Goal: Communication & Community: Answer question/provide support

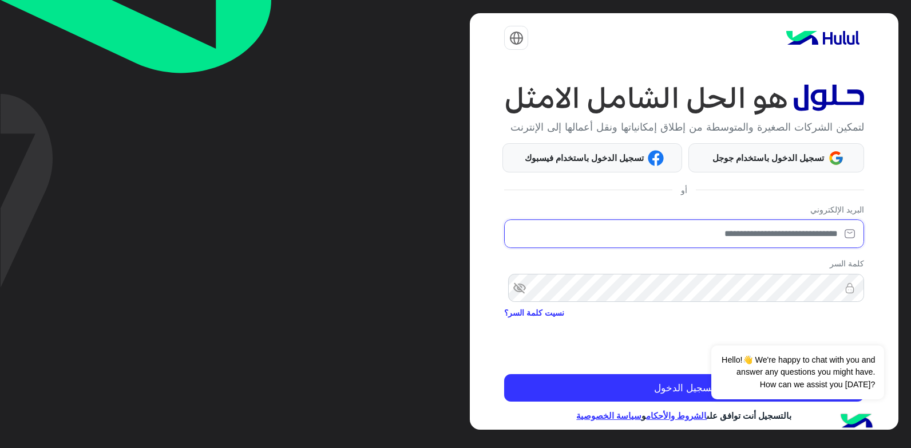
click at [733, 248] on input "email" at bounding box center [684, 233] width 360 height 29
type input "**********"
click at [844, 334] on button "Dismiss ✕" at bounding box center [850, 330] width 69 height 23
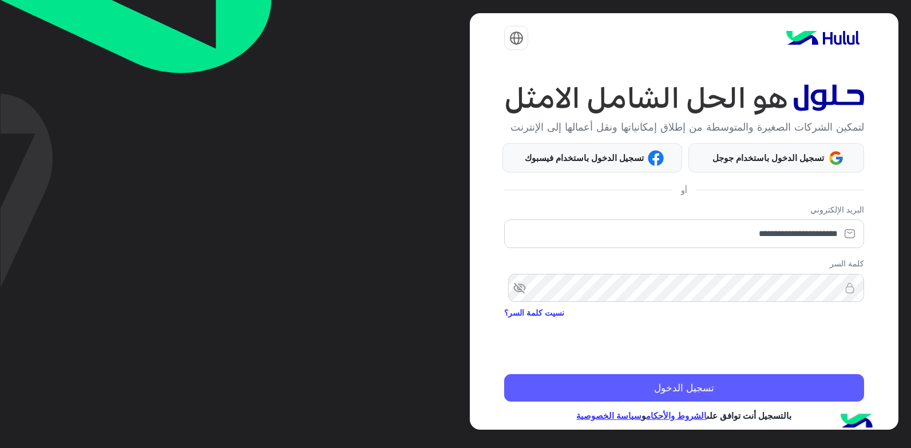
click at [708, 398] on button "تسجيل الدخول" at bounding box center [684, 387] width 360 height 27
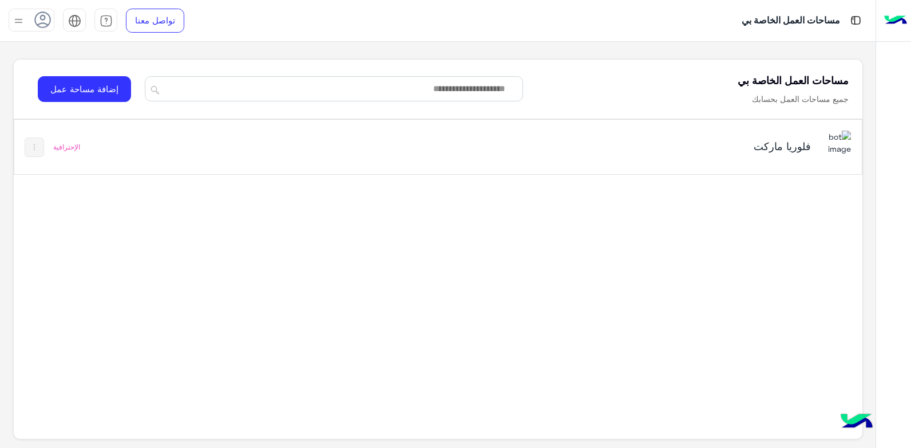
click at [344, 155] on div "فلوريا ماركت الإحترافية" at bounding box center [438, 147] width 848 height 54
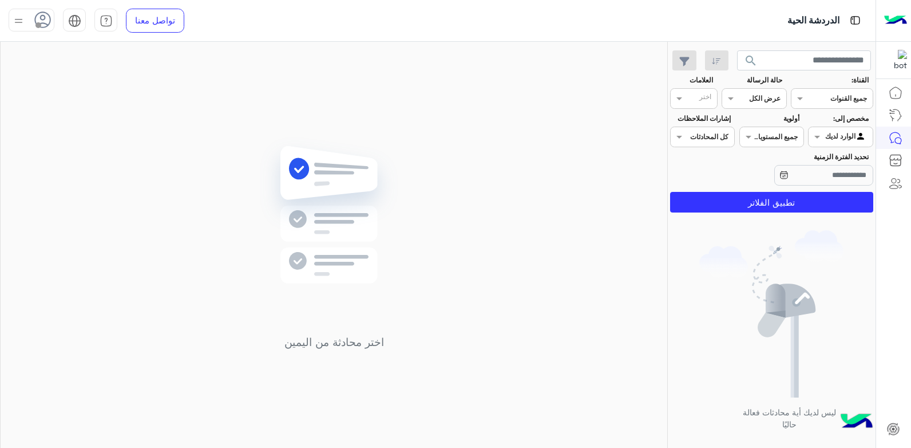
click at [20, 15] on img at bounding box center [18, 21] width 14 height 14
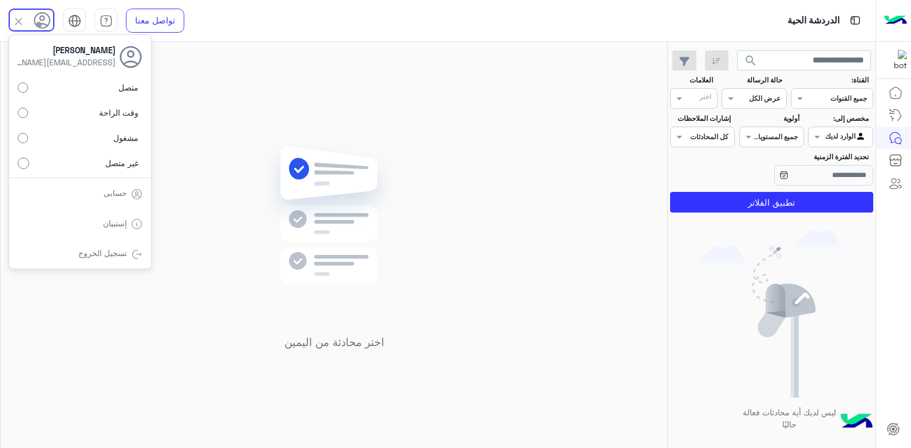
click at [104, 90] on label "متصل" at bounding box center [80, 87] width 125 height 21
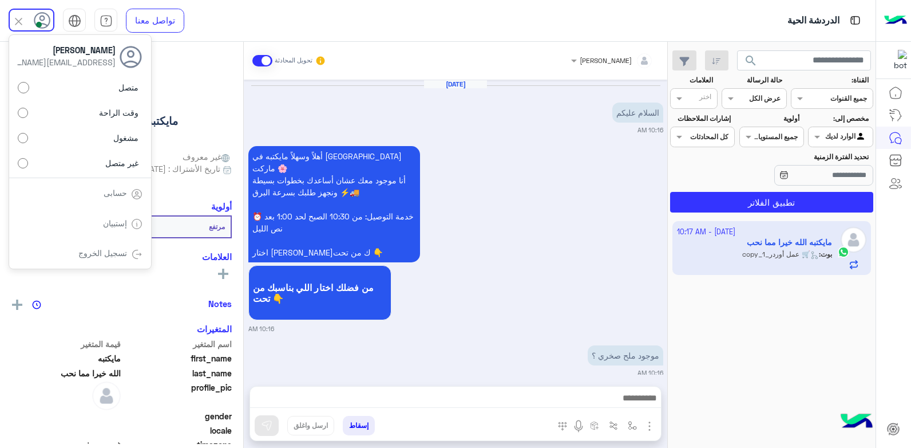
scroll to position [822, 0]
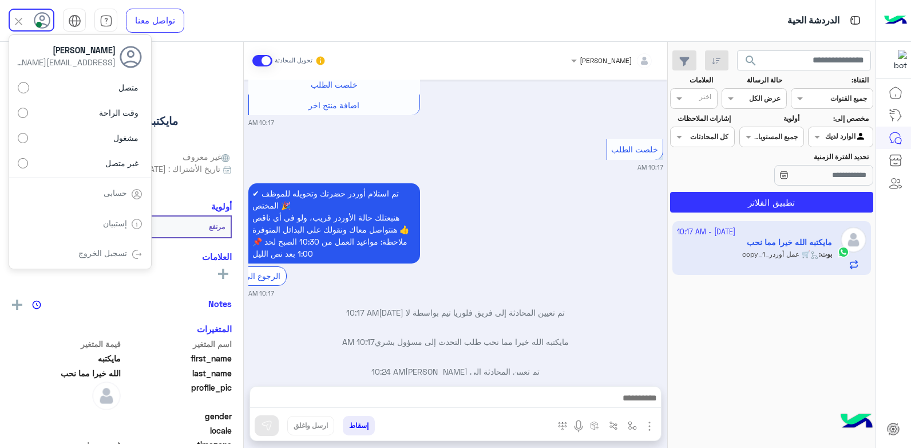
click at [713, 344] on div "1 October - 10:17 AM مايكتبه الله خيرا مما نحب بوت : 🛒 عمل أوردر_copy_1" at bounding box center [772, 334] width 208 height 235
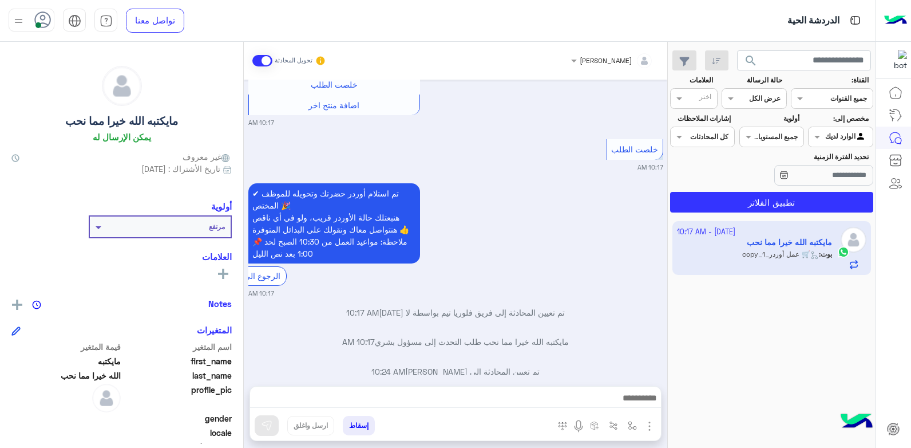
click at [547, 262] on div "✔ تم استلام أوردر حضرتك وتحويله للموظف المختص 🎉 هنبعتلك حالة الأوردر قريب، ولو …" at bounding box center [455, 238] width 415 height 117
click at [579, 289] on small "10:17 AM" at bounding box center [455, 293] width 415 height 9
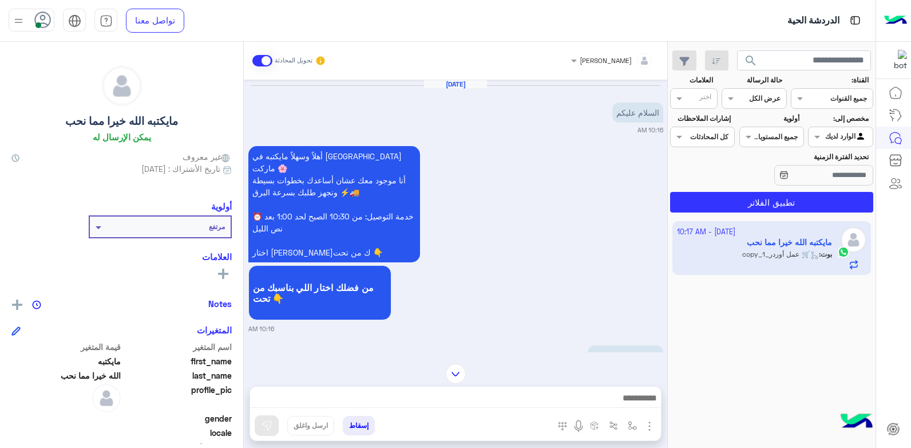
click at [513, 220] on div "أهلاً وسهلاً مايكتبه في فلوريا ماركت 🌸 أنا موجود معك عشان أساعدك بخطوات بسيطة و…" at bounding box center [455, 238] width 415 height 190
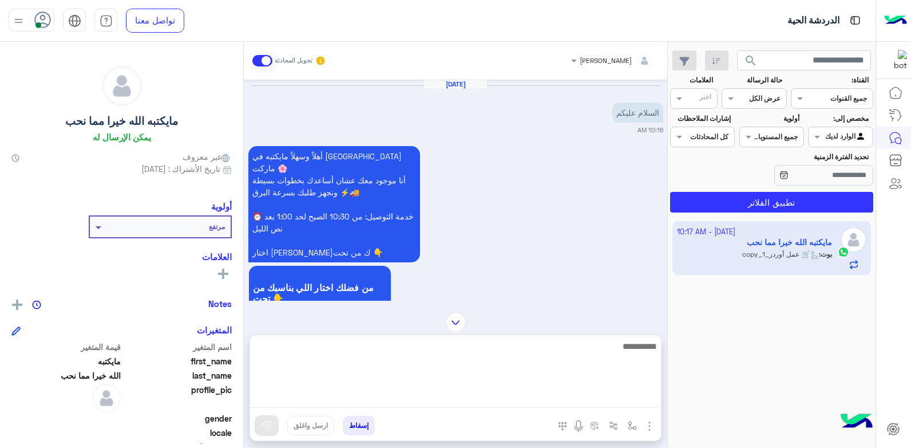
click at [626, 396] on textarea at bounding box center [455, 373] width 411 height 69
type textarea "*"
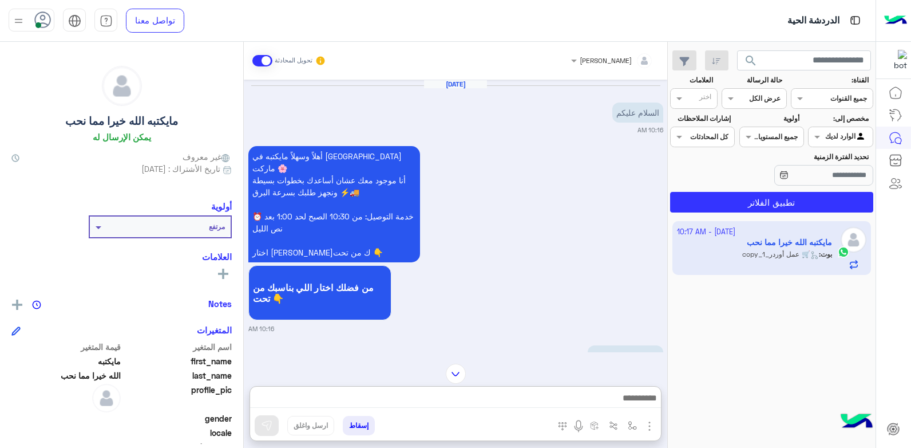
click at [548, 283] on div "أهلاً وسهلاً مايكتبه في فلوريا ماركت 🌸 أنا موجود معك عشان أساعدك بخطوات بسيطة و…" at bounding box center [455, 238] width 415 height 190
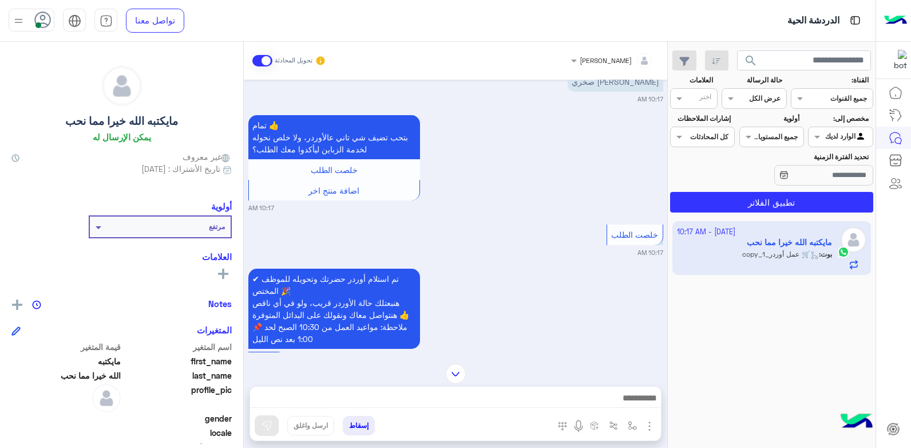
scroll to position [822, 0]
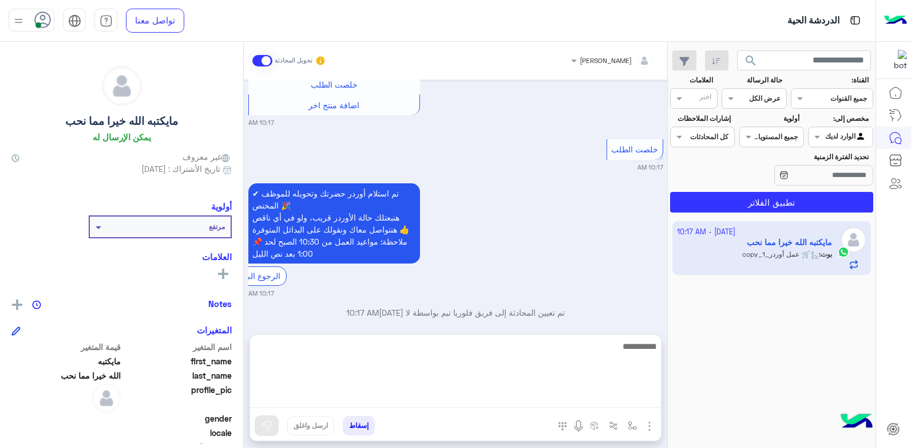
click at [552, 397] on textarea at bounding box center [455, 373] width 411 height 69
type textarea "**********"
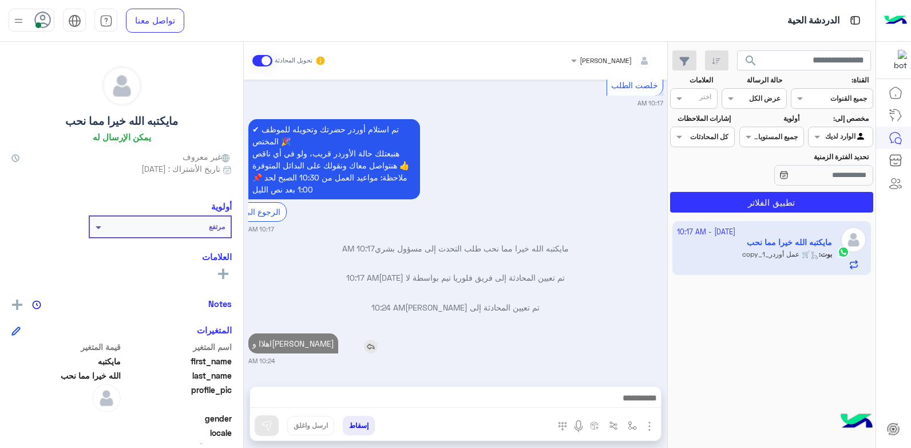
scroll to position [866, 0]
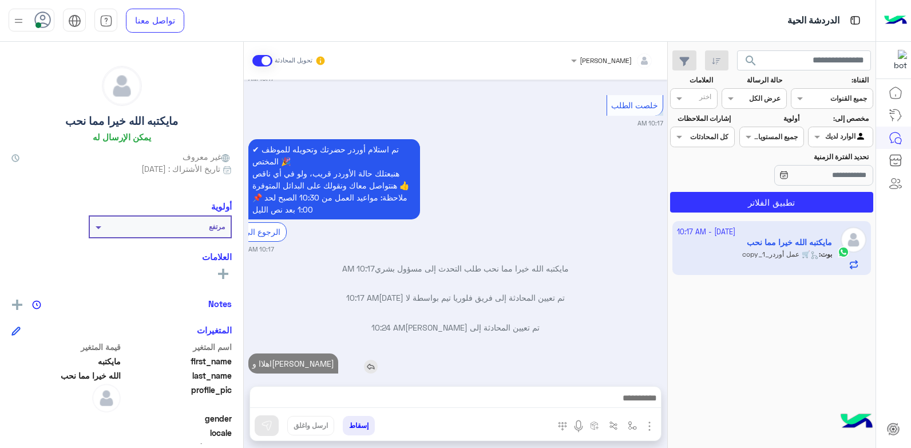
drag, startPoint x: 288, startPoint y: 287, endPoint x: 293, endPoint y: 341, distance: 54.0
click at [293, 353] on p "اهلاا وسهلا تكمر" at bounding box center [293, 363] width 90 height 20
click at [287, 353] on p "اهلاا وسهلا تكمر" at bounding box center [293, 363] width 90 height 20
drag, startPoint x: 287, startPoint y: 340, endPoint x: 387, endPoint y: 305, distance: 106.1
click at [387, 322] on span "10:24 AM" at bounding box center [389, 327] width 34 height 10
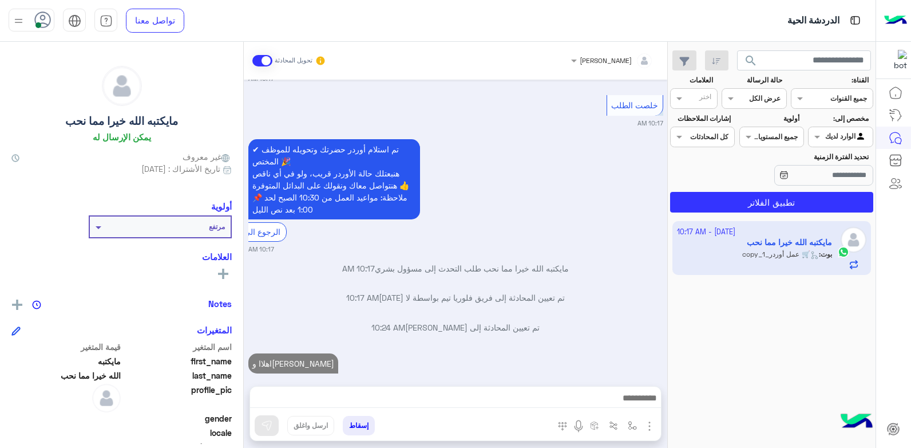
scroll to position [895, 0]
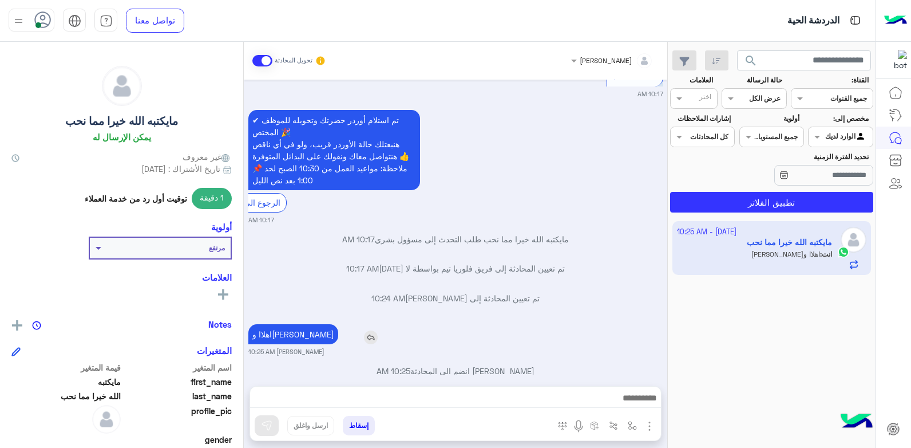
click at [303, 324] on p "اهلاا وسهلا تكمر" at bounding box center [293, 334] width 90 height 20
drag, startPoint x: 303, startPoint y: 313, endPoint x: 474, endPoint y: 318, distance: 171.2
click at [474, 321] on div "اهلاا وسهلا تكمر بشار قطان 10:25 AM" at bounding box center [455, 338] width 415 height 35
click at [297, 324] on p "اهلاا وسهلا تكمر" at bounding box center [293, 334] width 90 height 20
drag, startPoint x: 297, startPoint y: 311, endPoint x: 389, endPoint y: 295, distance: 93.6
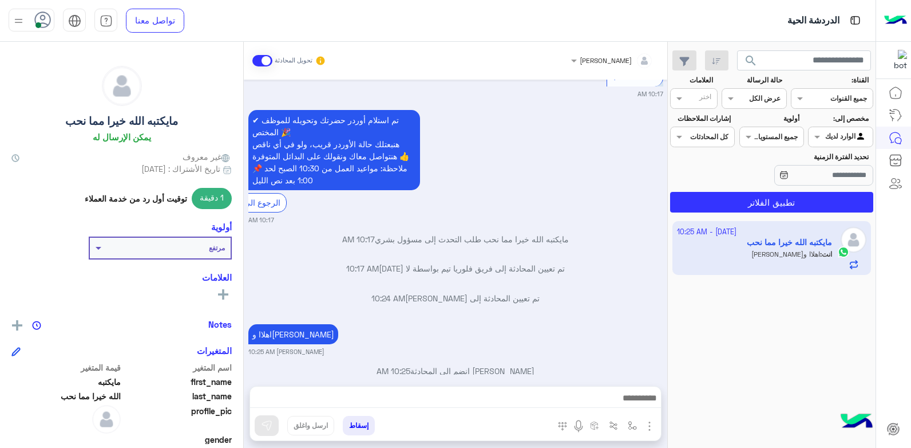
click at [389, 295] on div "Oct 1, 2025 السلام عليكم 10:16 AM أهلاً وسهلاً مايكتبه في فلوريا ماركت 🌸 أنا مو…" at bounding box center [456, 227] width 424 height 295
click at [750, 303] on div "1 October - 10:25 AM مايكتبه الله خيرا مما نحب انت : اهلاا وسهلا تكمر" at bounding box center [772, 334] width 208 height 235
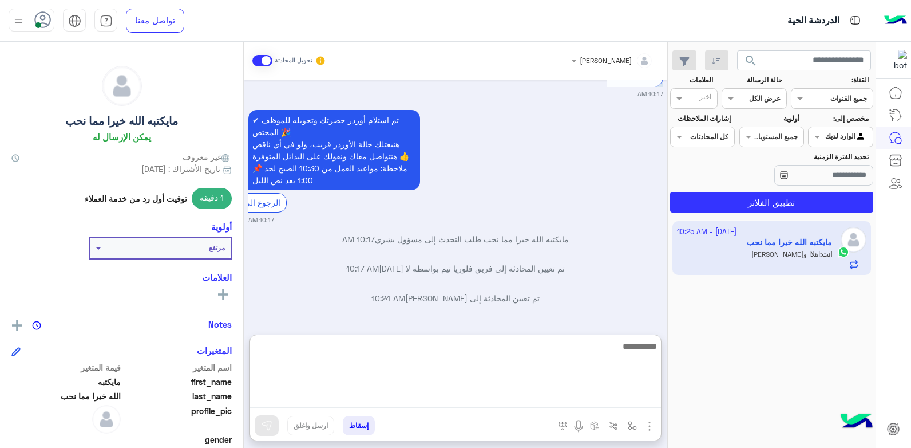
click at [591, 403] on textarea at bounding box center [455, 373] width 411 height 69
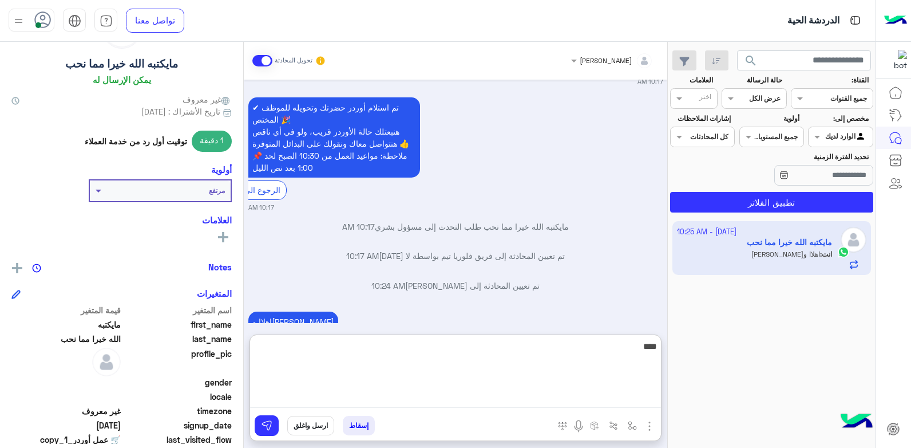
scroll to position [216, 0]
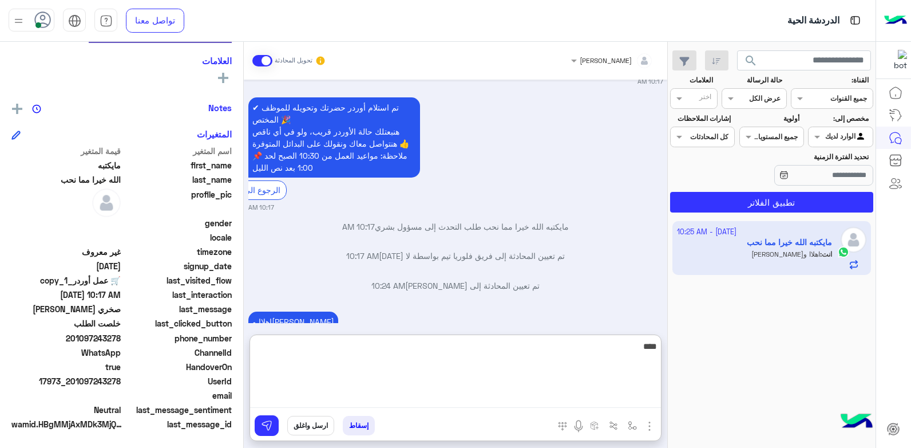
type textarea "****"
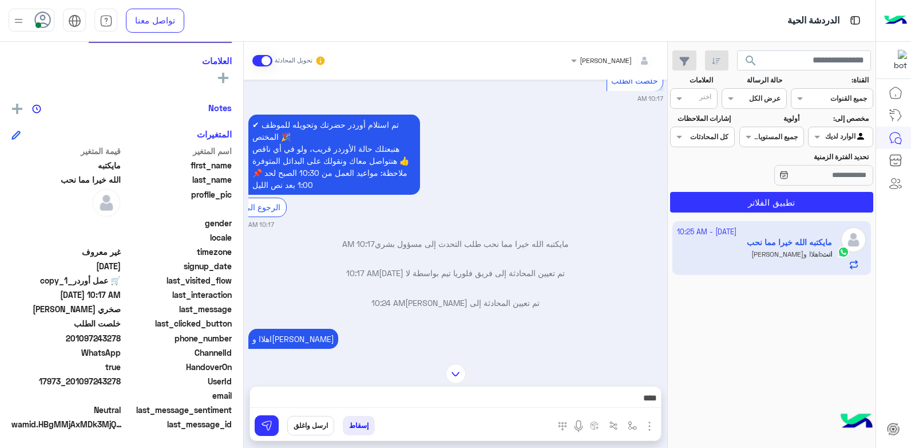
click at [317, 428] on button "ارسل واغلق" at bounding box center [310, 425] width 47 height 19
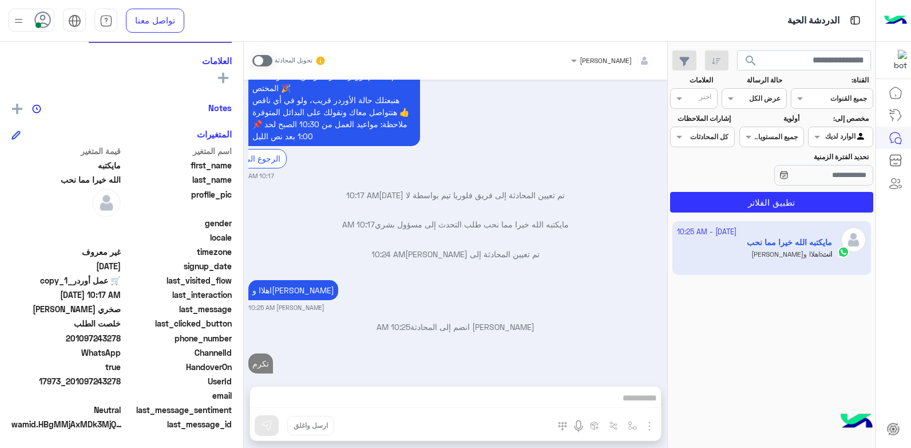
scroll to position [968, 0]
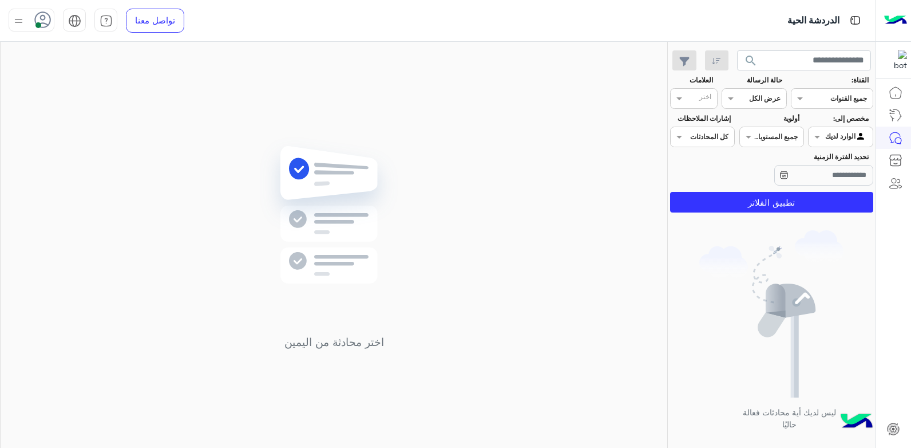
click at [398, 348] on h5 "اختر محادثة من اليمين" at bounding box center [333, 341] width 165 height 13
click at [819, 135] on span at bounding box center [816, 137] width 14 height 12
click at [827, 160] on b "غير معينة" at bounding box center [841, 160] width 31 height 10
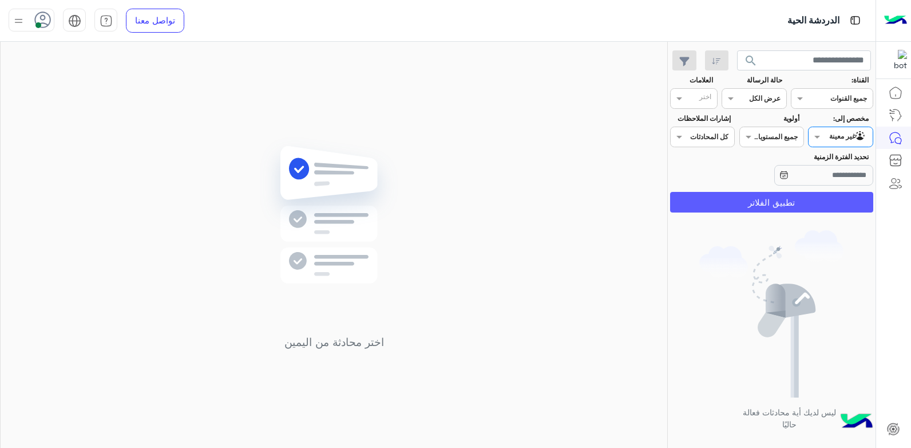
click at [713, 206] on button "تطبيق الفلاتر" at bounding box center [771, 202] width 203 height 21
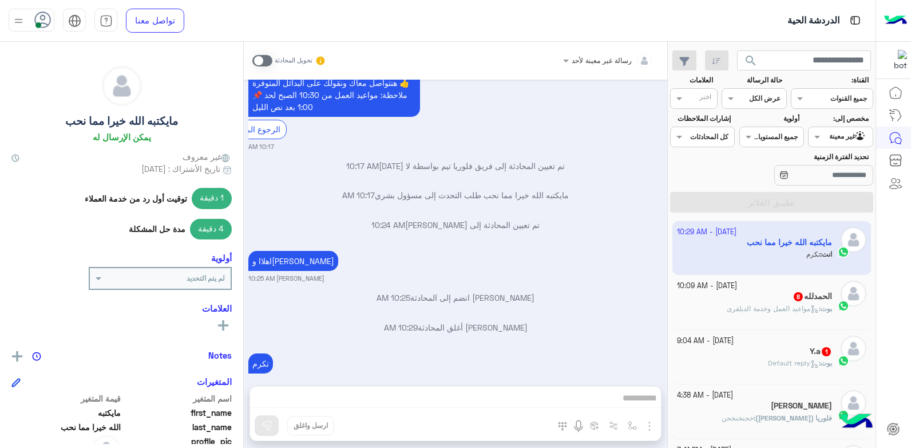
click at [742, 350] on div "Y.a 1" at bounding box center [755, 352] width 156 height 12
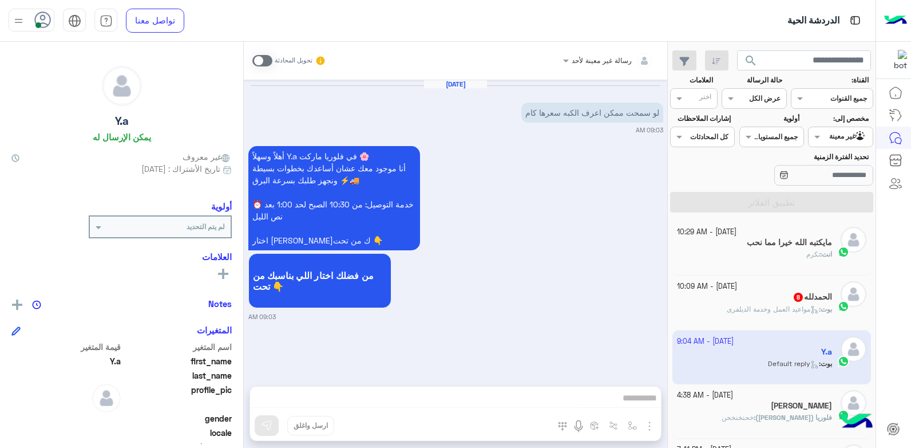
click at [261, 59] on span at bounding box center [262, 60] width 20 height 11
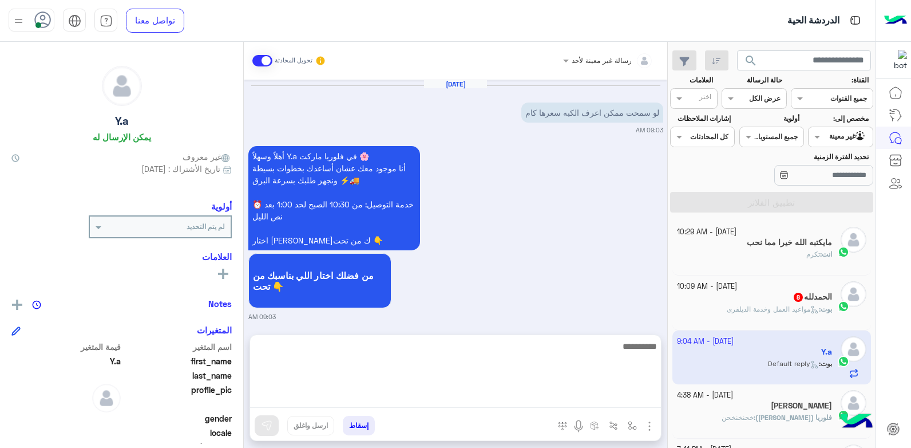
click at [607, 398] on textarea at bounding box center [455, 373] width 411 height 69
type textarea "**********"
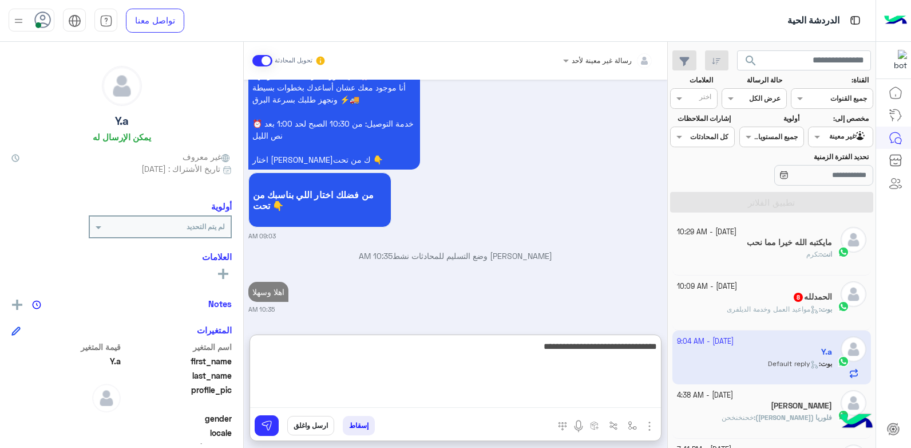
type textarea "**********"
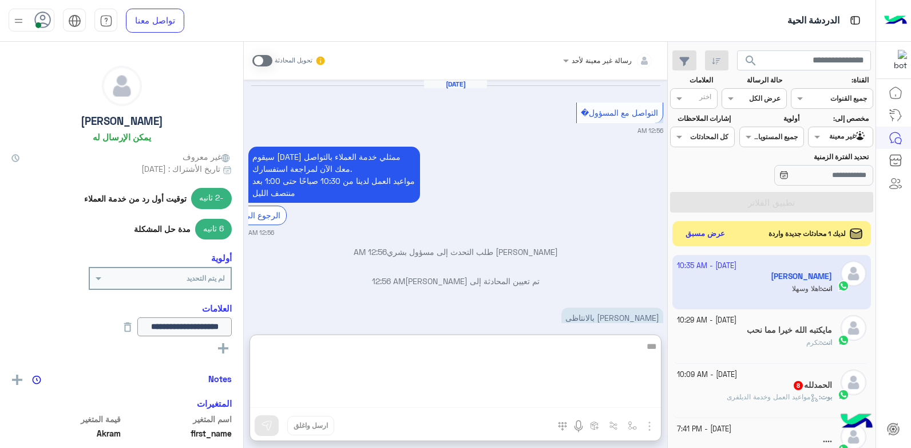
scroll to position [2043, 0]
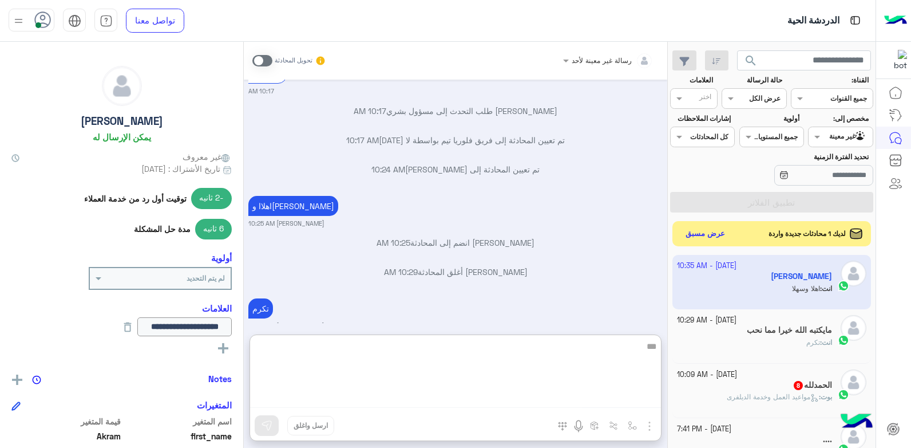
type textarea "***"
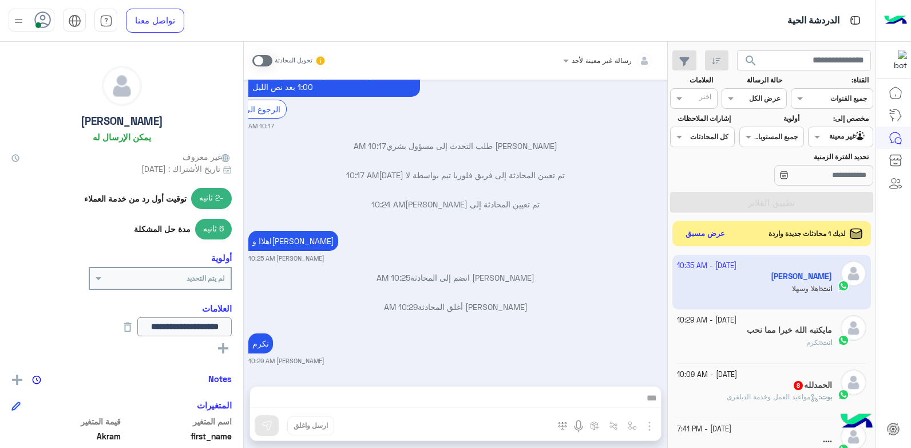
drag, startPoint x: 619, startPoint y: 349, endPoint x: 704, endPoint y: 348, distance: 85.3
click at [704, 348] on mat-drawer-container "search القناة: القناه جميع القنوات حالة الرسالة القناه عرض الكل العلامات اختر م…" at bounding box center [438, 247] width 876 height 410
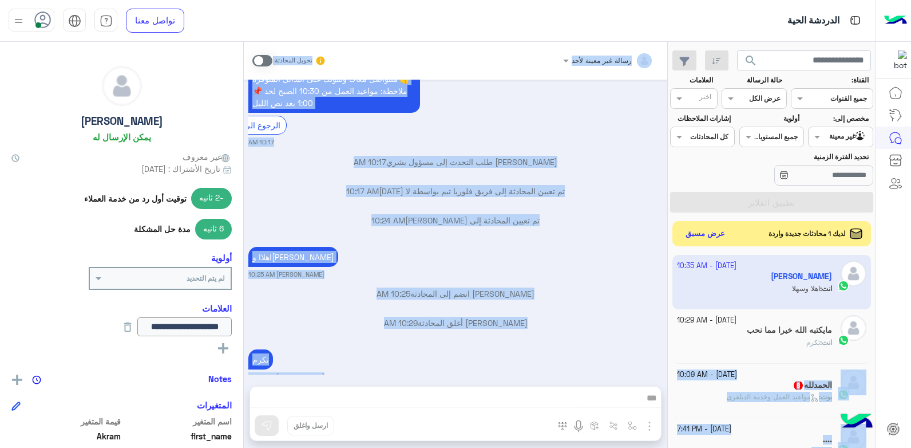
click at [652, 327] on div "Oct 1, 2025 التواصل مع المسؤول� 12:56 AM سيقوم أحد ممثلي خدمة العملاء بالتواصل …" at bounding box center [456, 227] width 424 height 295
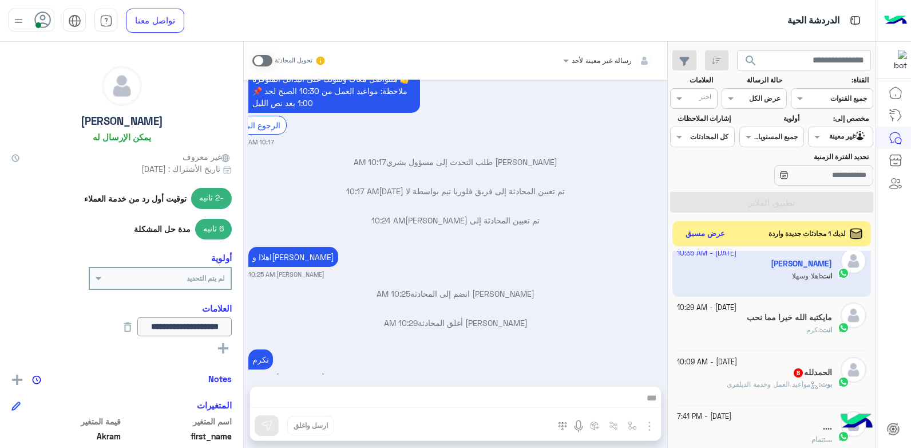
scroll to position [0, 0]
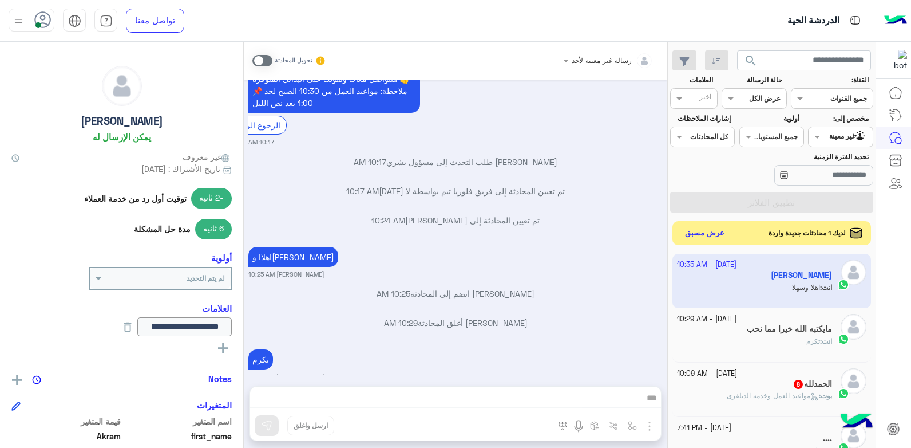
click at [704, 233] on button "عرض مسبق" at bounding box center [705, 233] width 48 height 15
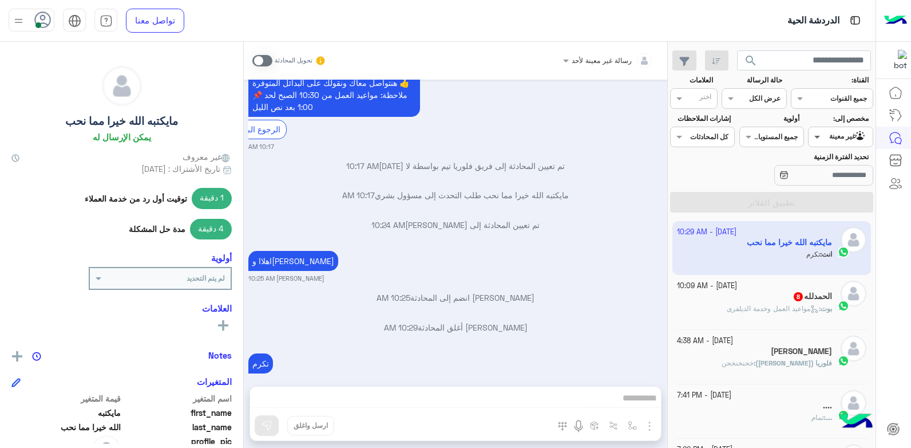
click at [823, 135] on span at bounding box center [816, 137] width 14 height 12
click at [824, 178] on b "الوارد لديك" at bounding box center [838, 182] width 36 height 10
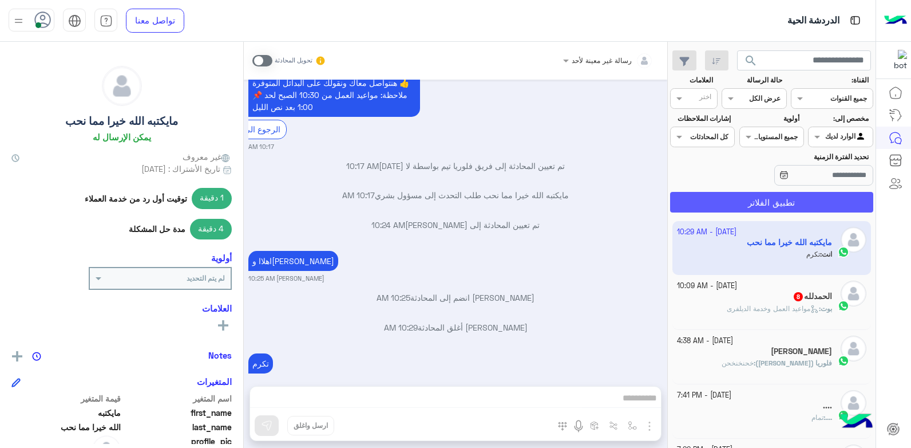
click at [741, 206] on button "تطبيق الفلاتر" at bounding box center [771, 202] width 203 height 21
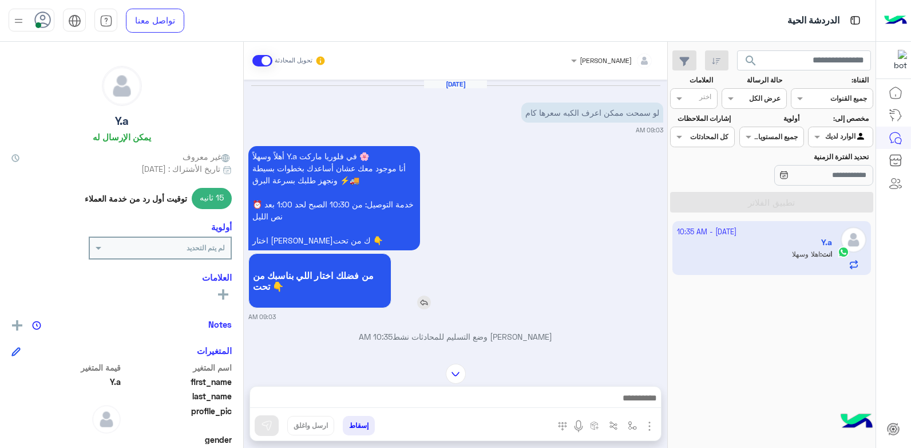
scroll to position [58, 0]
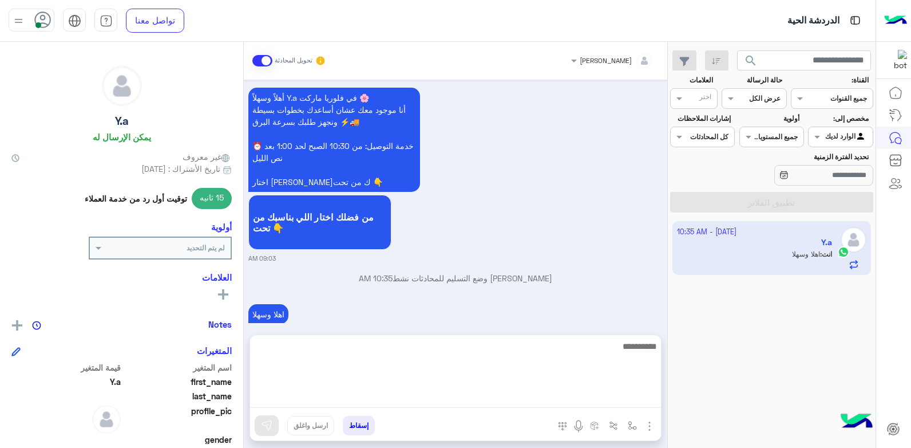
click at [637, 400] on textarea at bounding box center [455, 373] width 411 height 69
click at [569, 347] on textarea "**********" at bounding box center [455, 373] width 411 height 69
click at [586, 362] on textarea "**********" at bounding box center [455, 373] width 411 height 69
click at [583, 381] on textarea "**********" at bounding box center [455, 373] width 411 height 69
type textarea "**********"
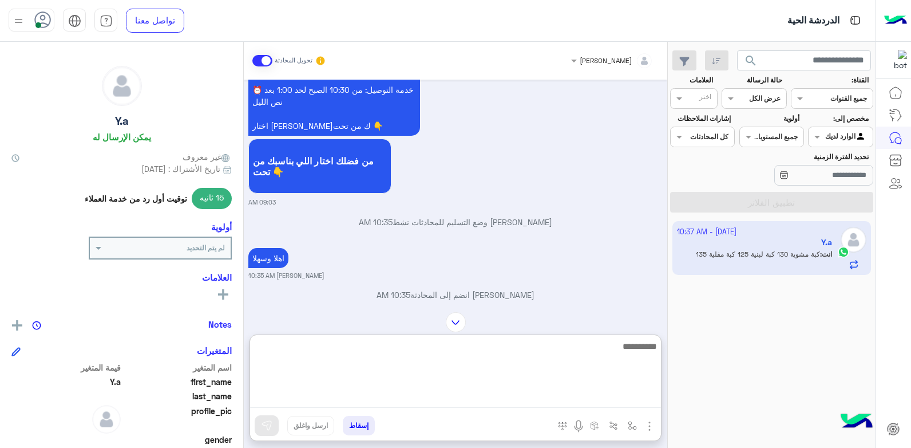
scroll to position [177, 0]
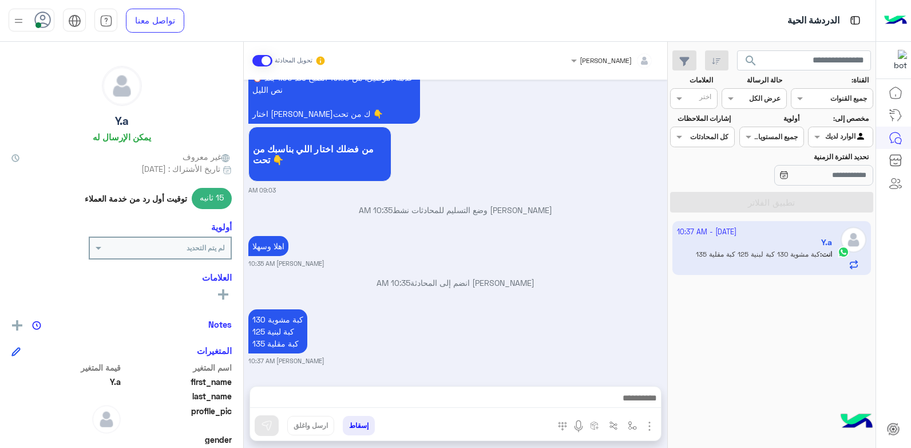
click at [360, 421] on button "إسقاط" at bounding box center [359, 425] width 32 height 19
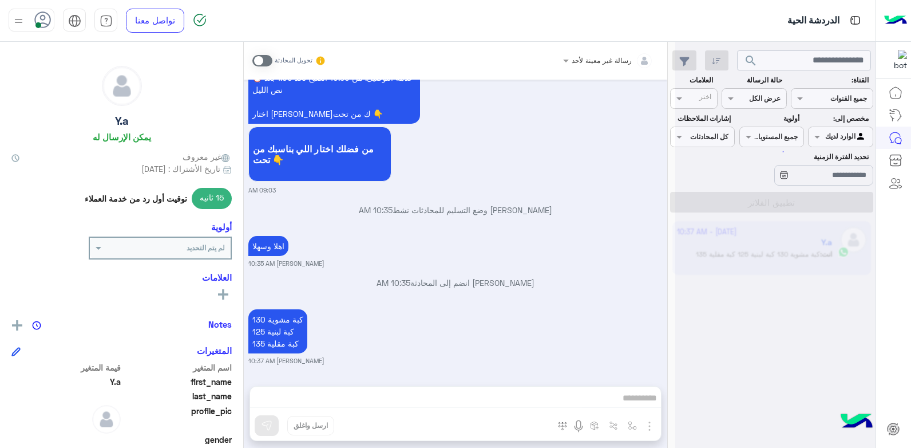
scroll to position [156, 0]
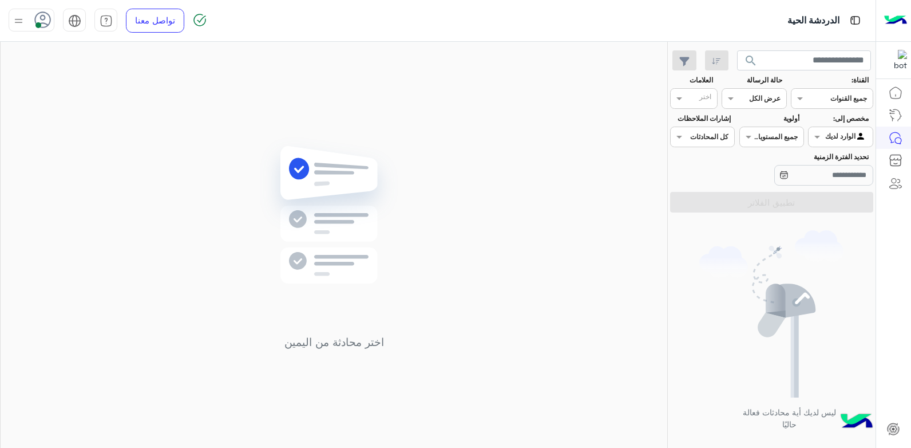
click at [816, 128] on div "Agent Filter الوارد لديك" at bounding box center [840, 137] width 65 height 21
click at [828, 164] on div "غير معينة" at bounding box center [840, 160] width 65 height 22
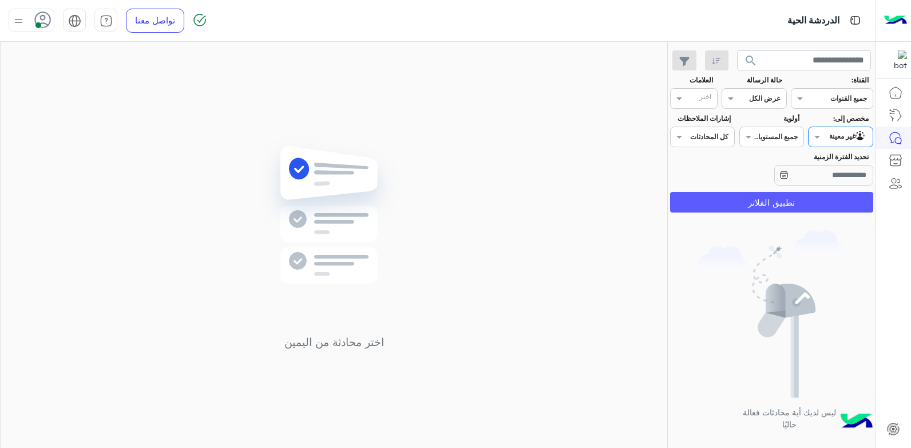
click at [704, 192] on button "تطبيق الفلاتر" at bounding box center [771, 202] width 203 height 21
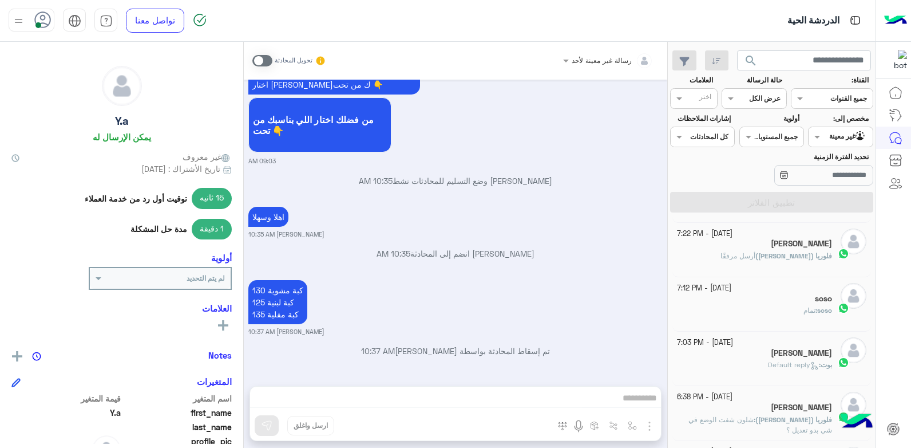
scroll to position [286, 0]
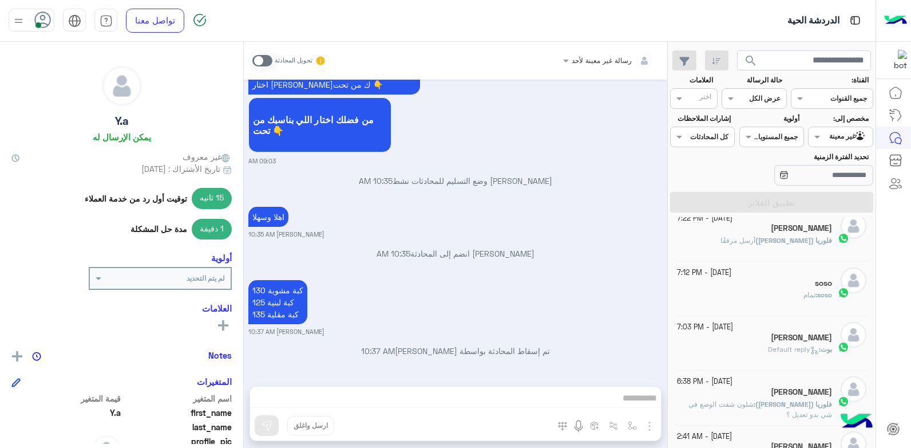
drag, startPoint x: 758, startPoint y: 335, endPoint x: 584, endPoint y: 354, distance: 175.1
click at [584, 354] on p "تم إسقاط المحادثة بواسطة بشار قطان 10:37 AM" at bounding box center [455, 351] width 415 height 12
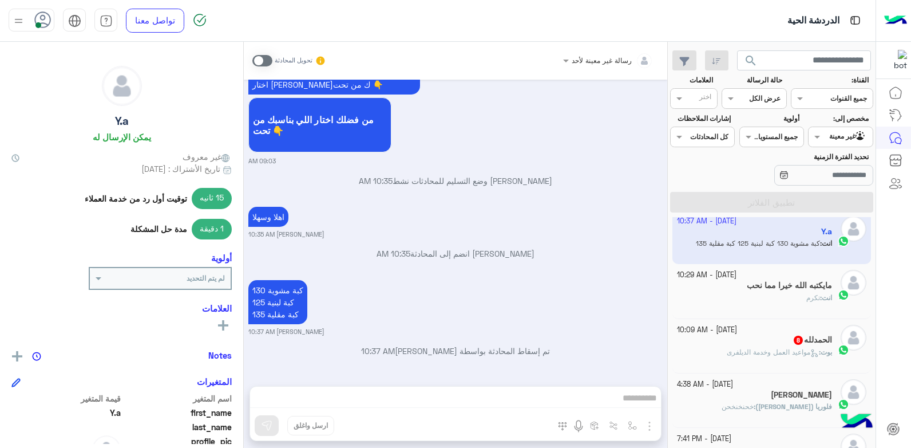
scroll to position [0, 0]
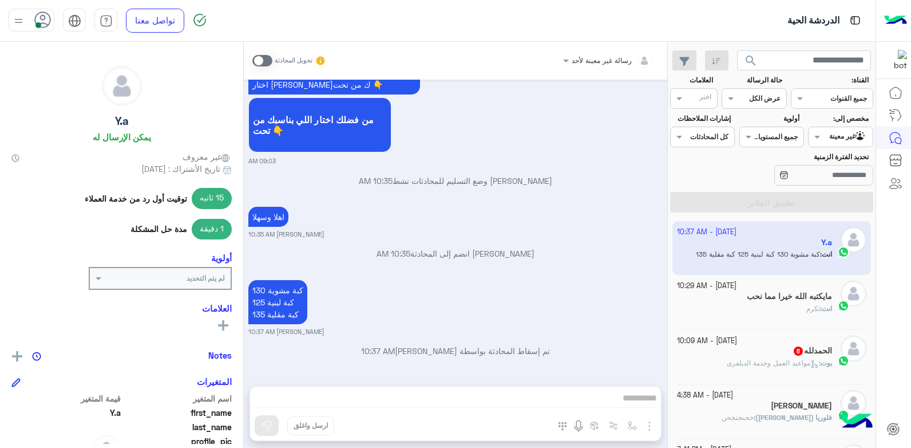
click at [749, 352] on div "الحمدلله 8" at bounding box center [755, 352] width 156 height 12
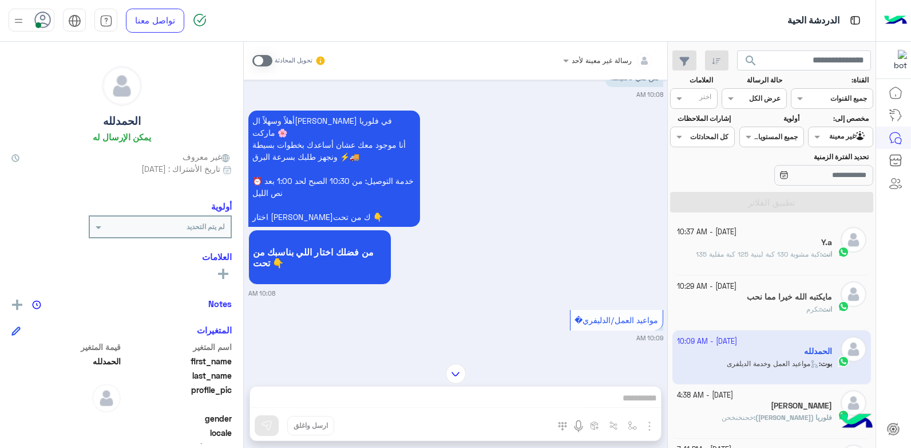
scroll to position [1323, 0]
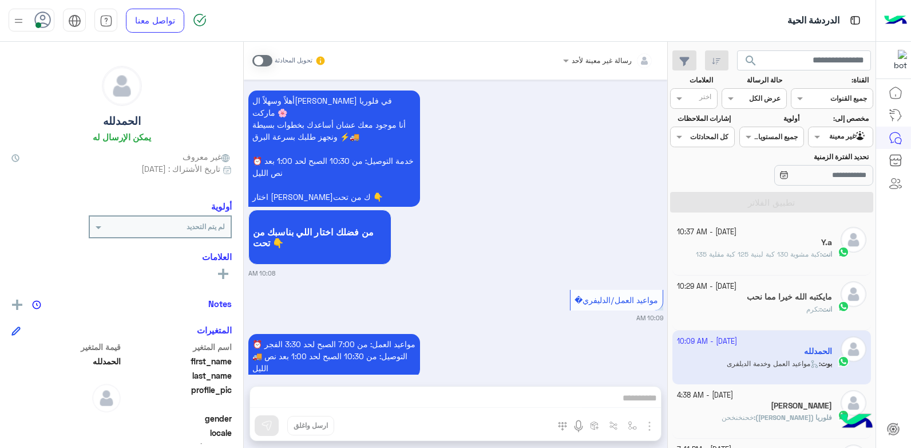
click at [264, 59] on span at bounding box center [262, 60] width 20 height 11
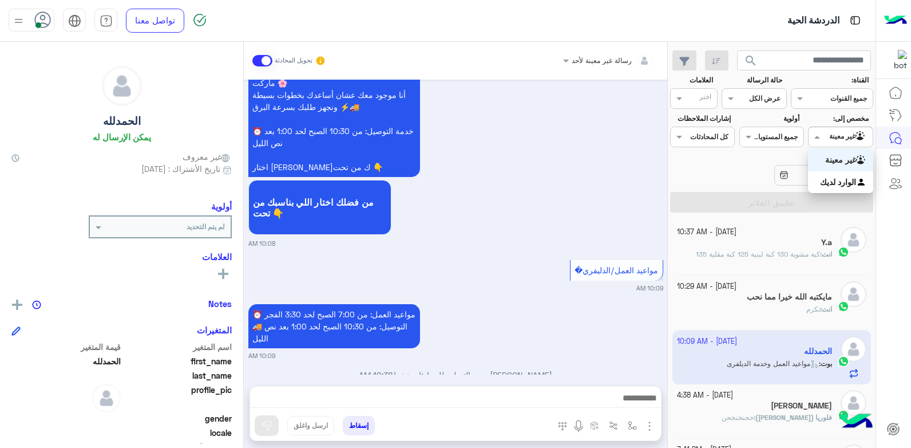
click at [814, 136] on span at bounding box center [816, 137] width 14 height 12
click at [823, 183] on b "الوارد لديك" at bounding box center [838, 182] width 36 height 10
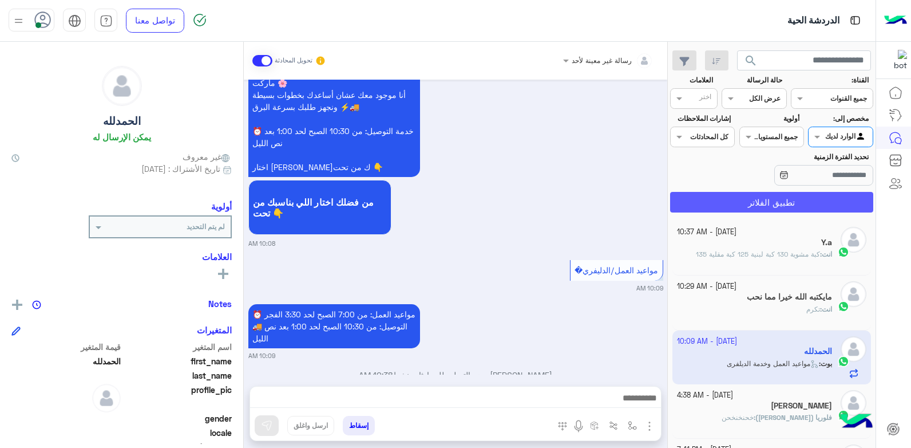
click at [783, 199] on button "تطبيق الفلاتر" at bounding box center [771, 202] width 203 height 21
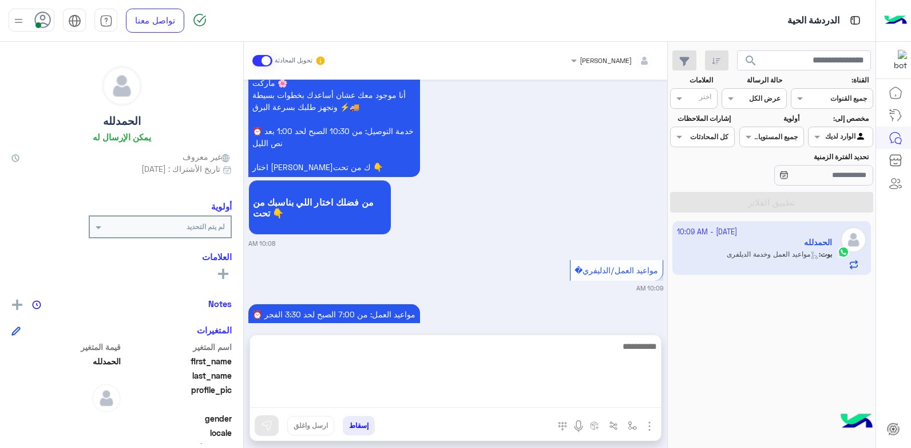
click at [556, 396] on textarea at bounding box center [455, 373] width 411 height 69
type textarea "**********"
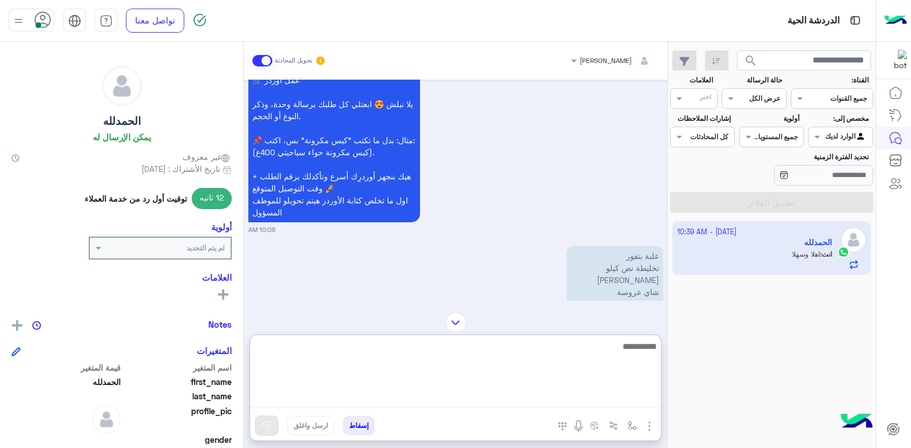
scroll to position [562, 0]
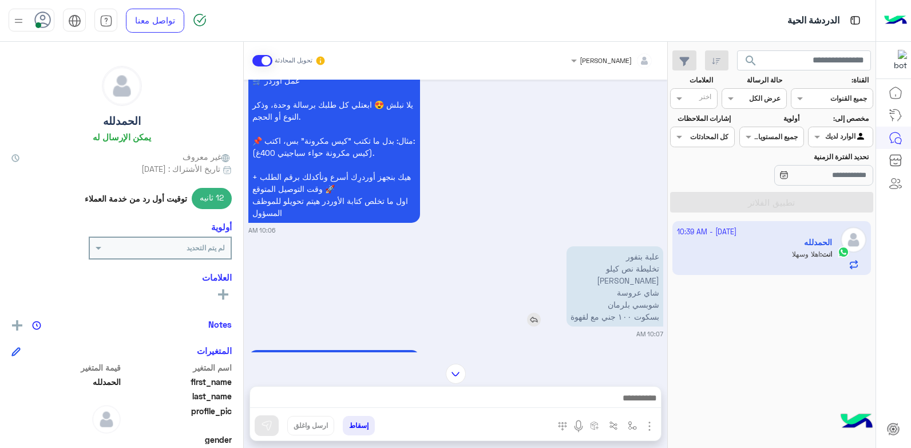
click at [537, 313] on img at bounding box center [534, 320] width 14 height 14
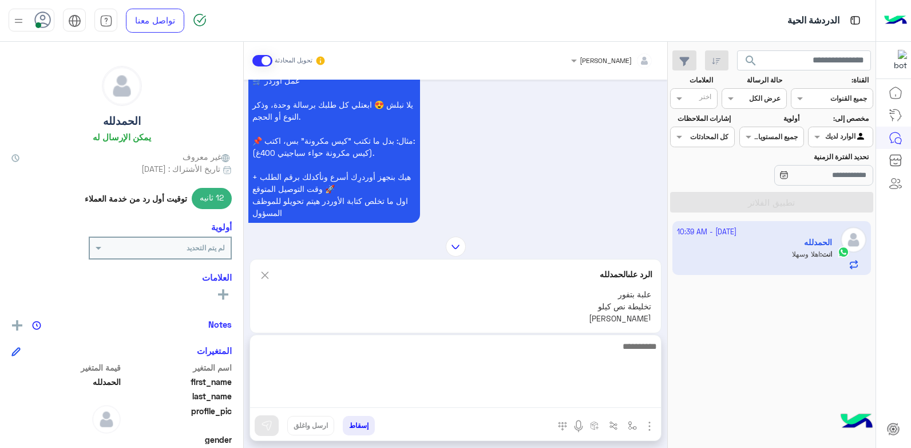
click at [561, 398] on textarea at bounding box center [455, 373] width 411 height 69
type textarea "**********"
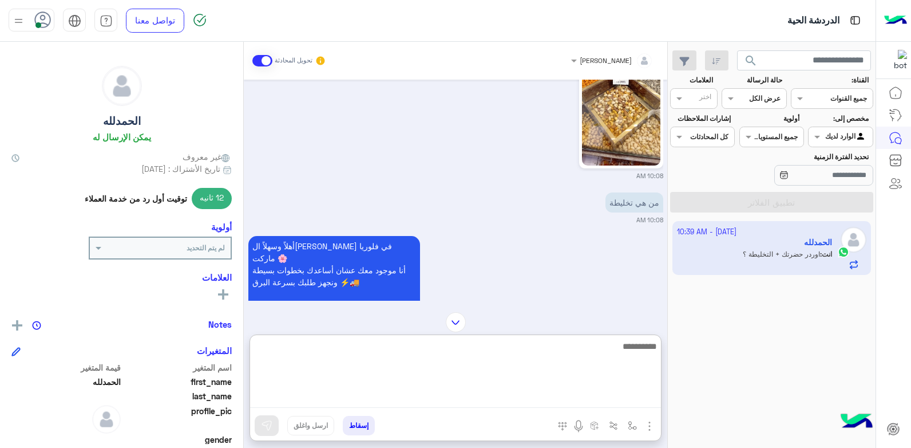
scroll to position [1164, 0]
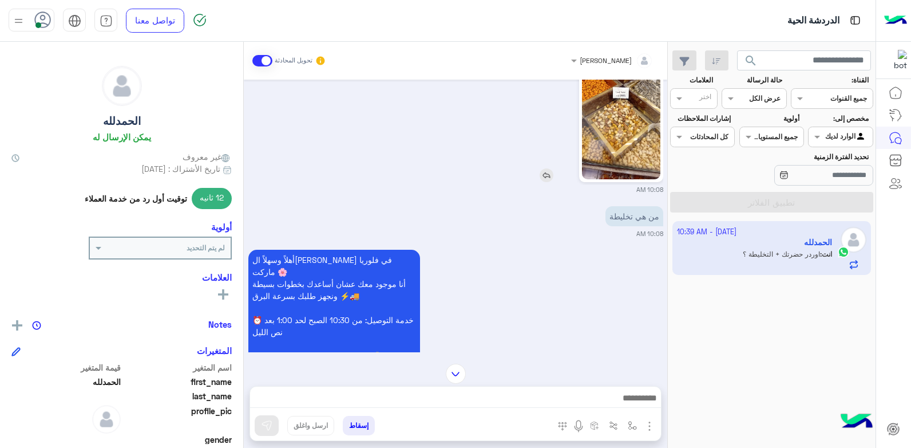
click at [617, 132] on img at bounding box center [621, 109] width 78 height 139
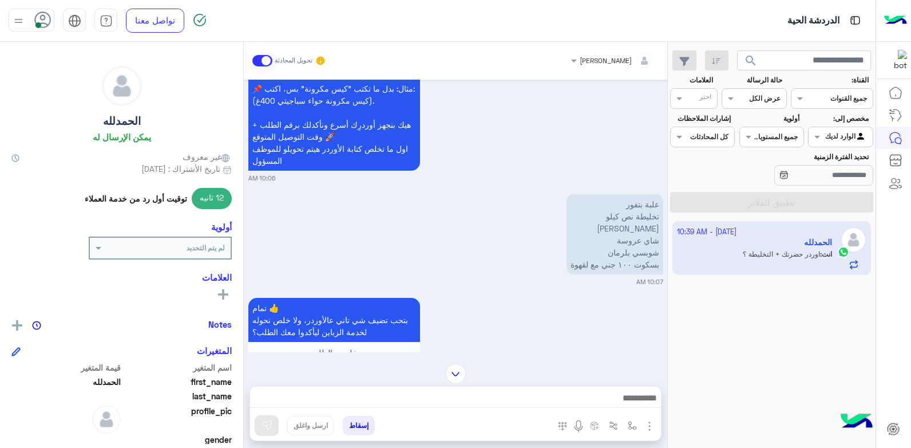
scroll to position [597, 0]
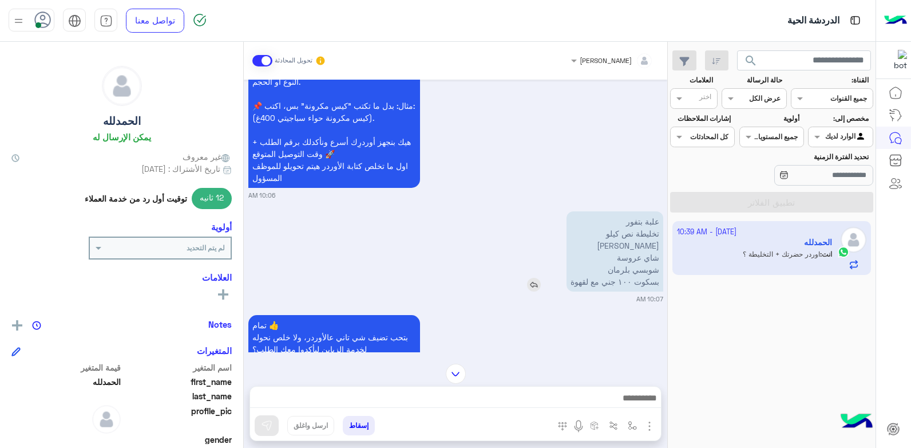
click at [589, 234] on p "علبة بتفور تخليطة نص كيلو بن ربع شاي عروسة شوبسي بلرمان بسكوت ١٠٠ جني مع لقهوة" at bounding box center [615, 251] width 97 height 80
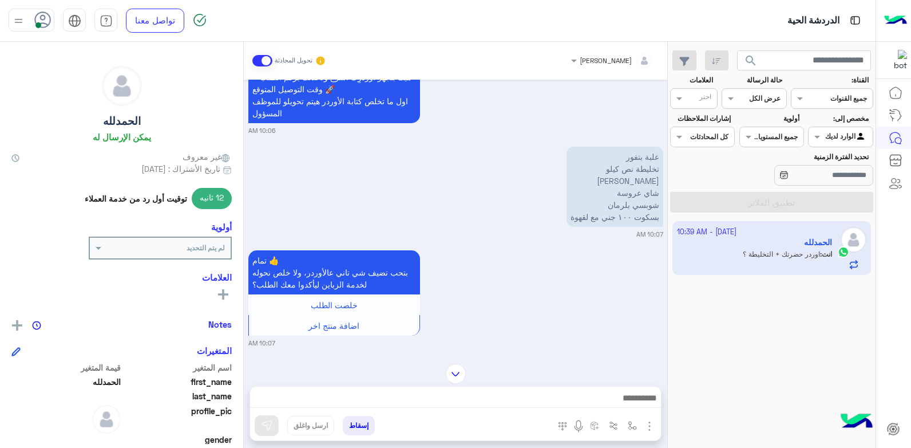
scroll to position [654, 0]
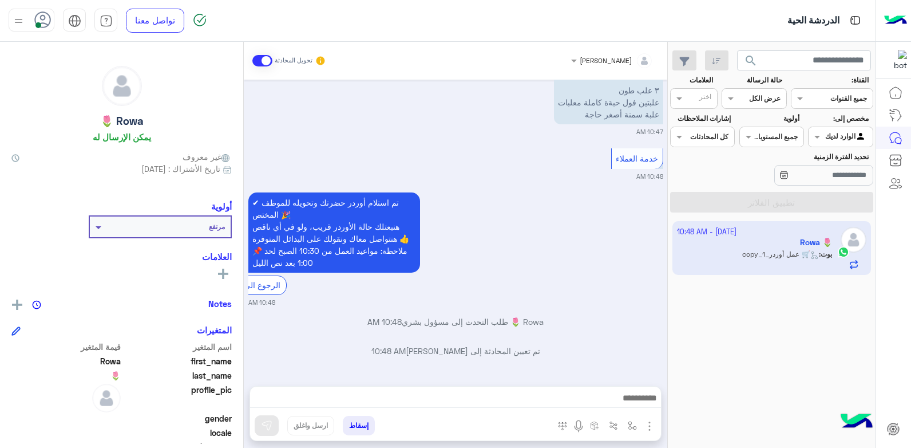
scroll to position [1162, 0]
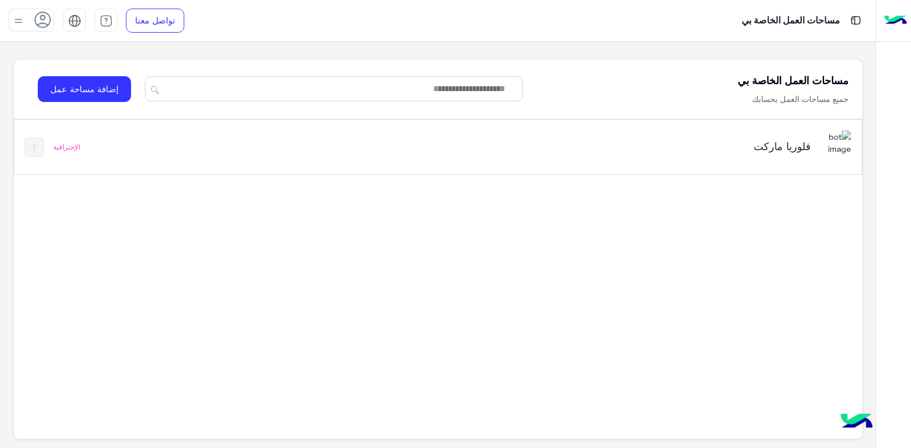
click at [502, 145] on div "فلوريا ماركت" at bounding box center [604, 147] width 496 height 33
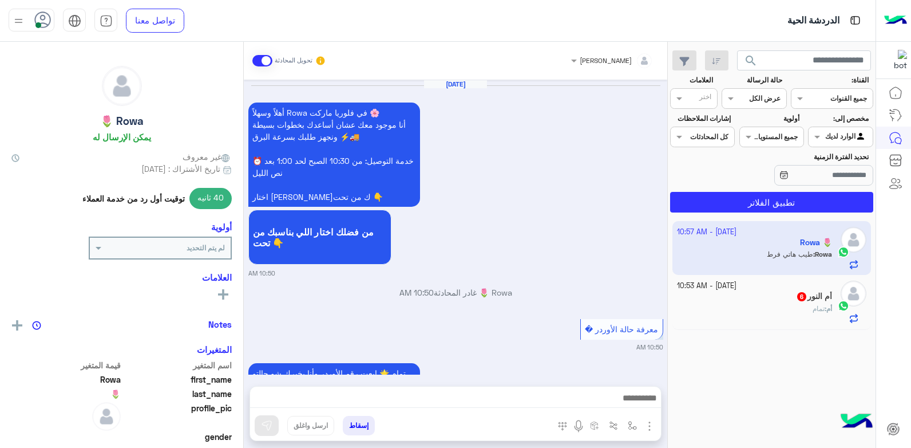
scroll to position [862, 0]
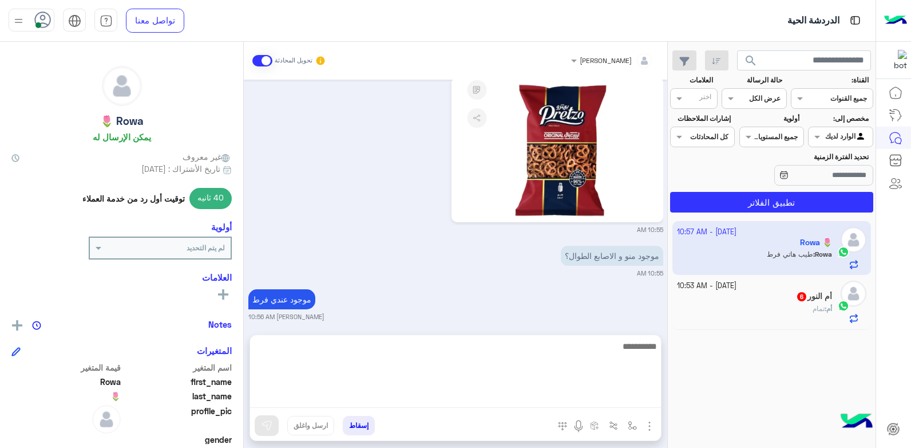
click at [562, 396] on textarea at bounding box center [455, 373] width 411 height 69
type textarea "**********"
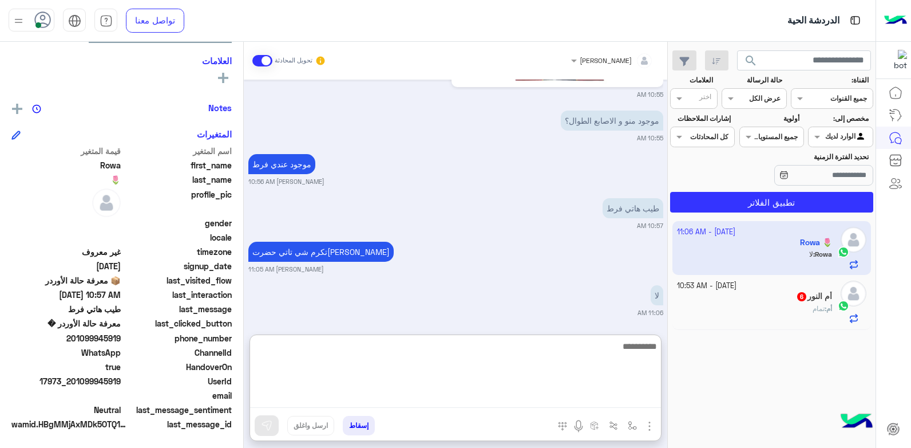
scroll to position [1000, 0]
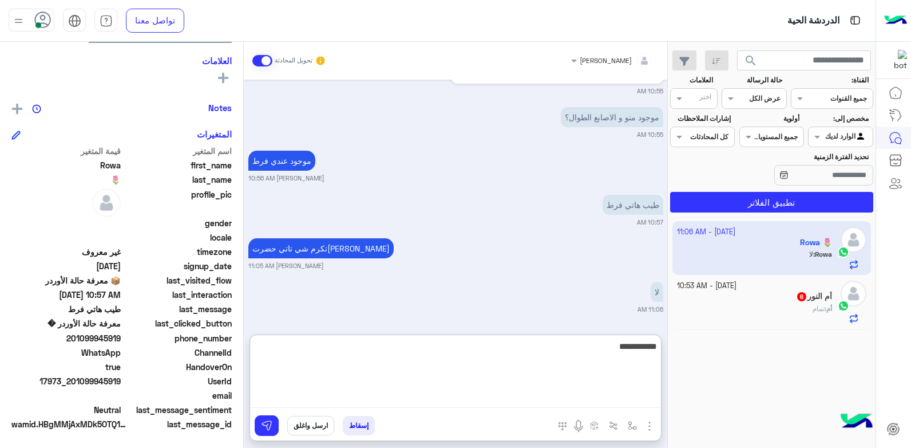
type textarea "**********"
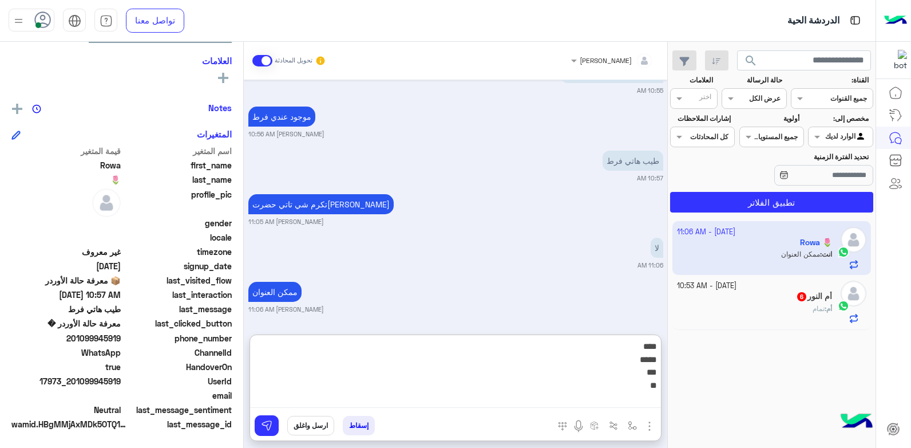
type textarea "**** ***** *** ***"
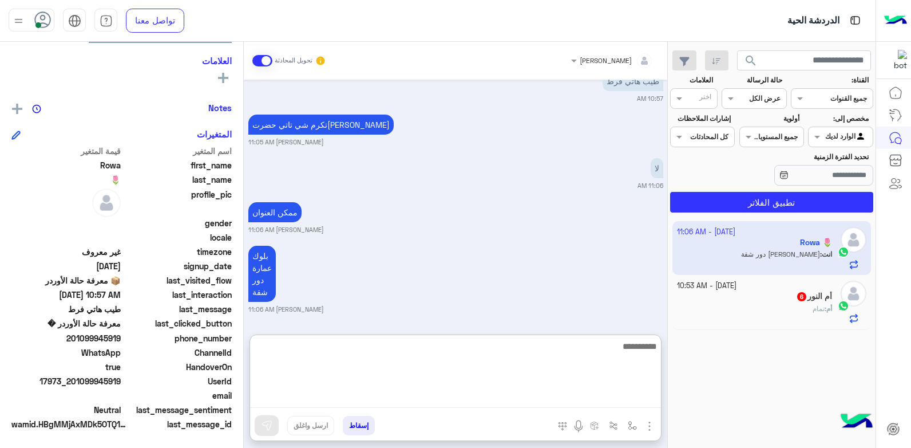
drag, startPoint x: 617, startPoint y: 380, endPoint x: 627, endPoint y: 378, distance: 10.0
click at [618, 380] on textarea at bounding box center [455, 373] width 411 height 69
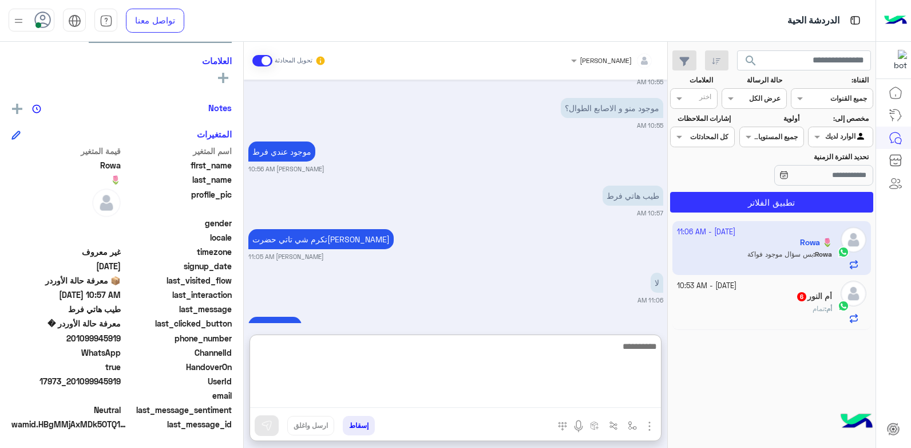
scroll to position [1167, 0]
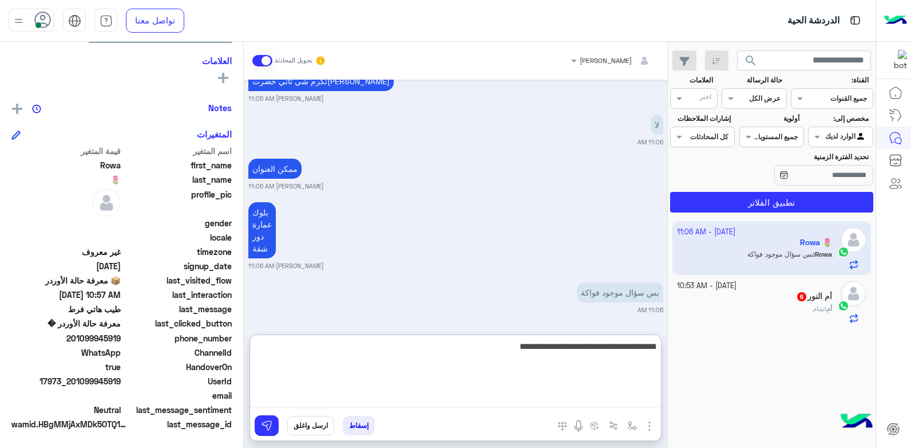
type textarea "**********"
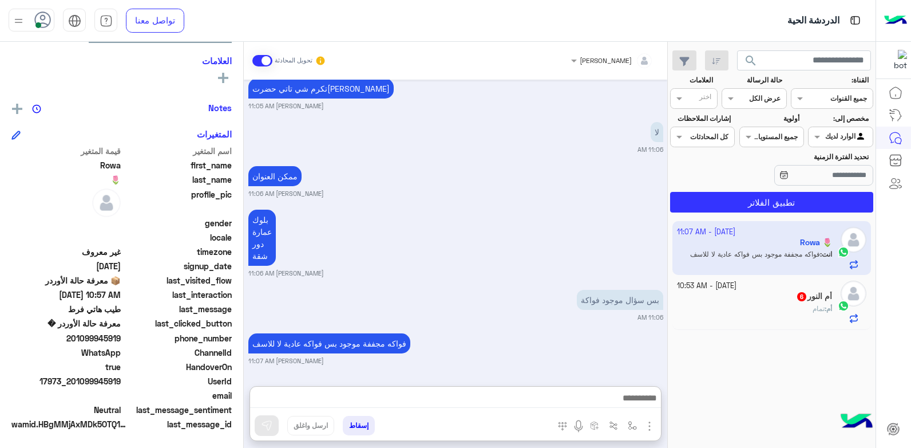
click at [648, 428] on img "button" at bounding box center [650, 426] width 14 height 14
click at [631, 429] on img "button" at bounding box center [632, 425] width 9 height 9
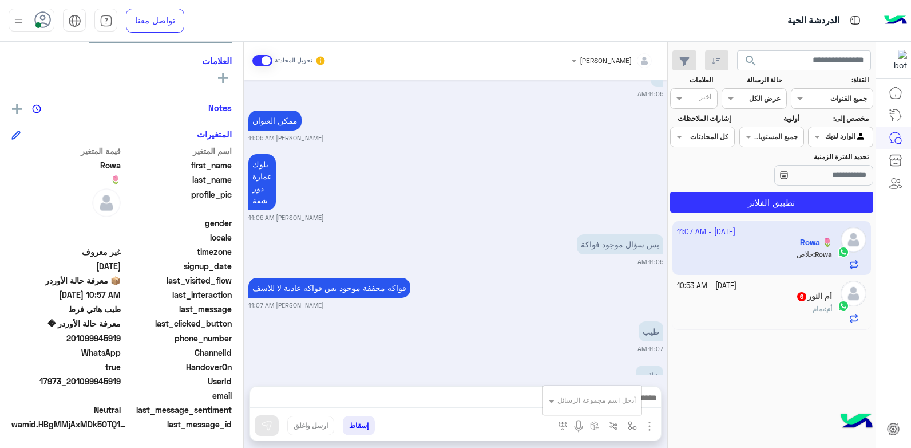
scroll to position [1260, 0]
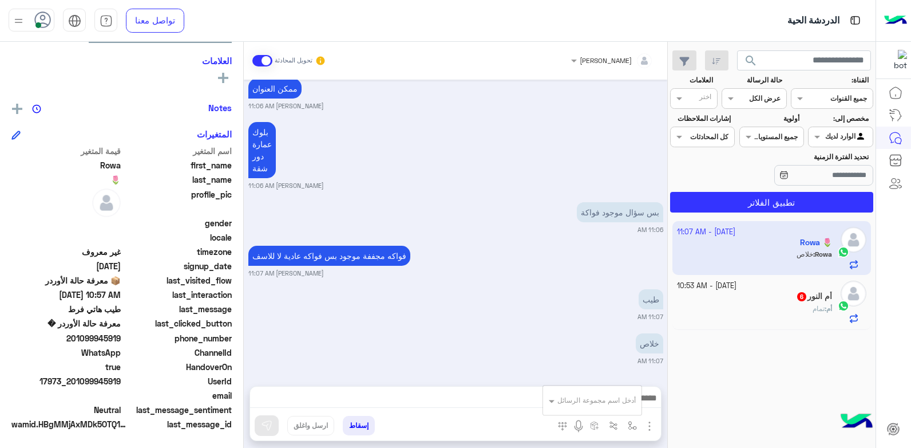
click at [607, 399] on input "text" at bounding box center [607, 398] width 58 height 10
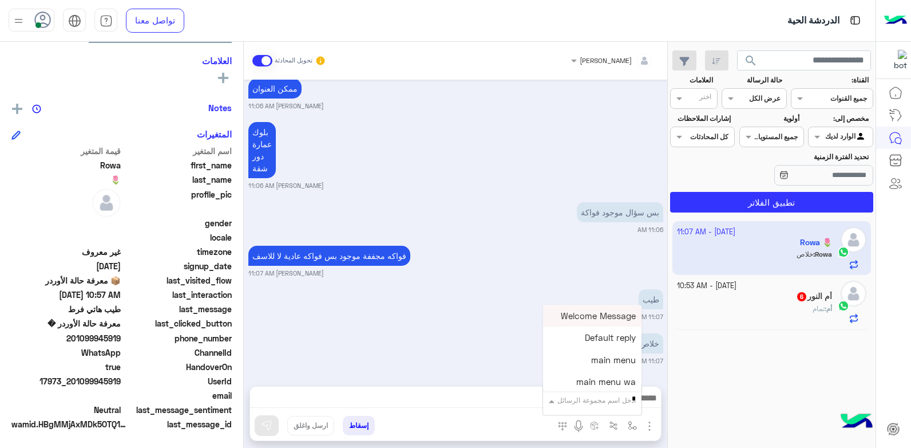
type input "**"
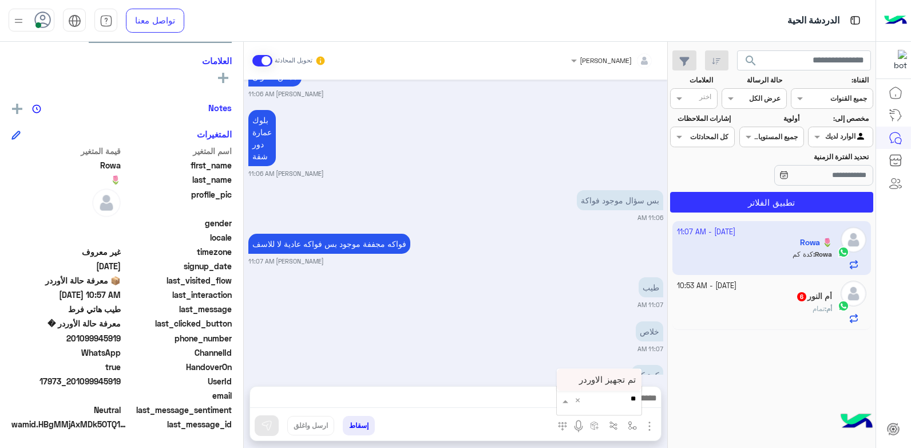
scroll to position [1303, 0]
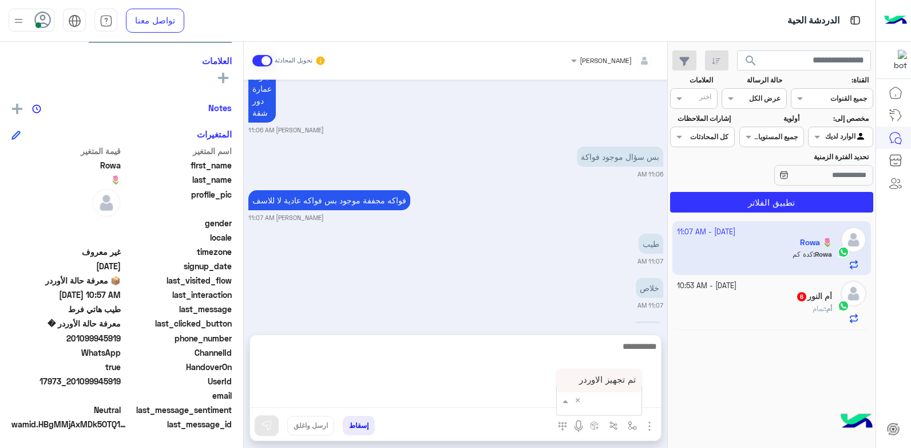
click at [537, 390] on textarea at bounding box center [455, 373] width 411 height 69
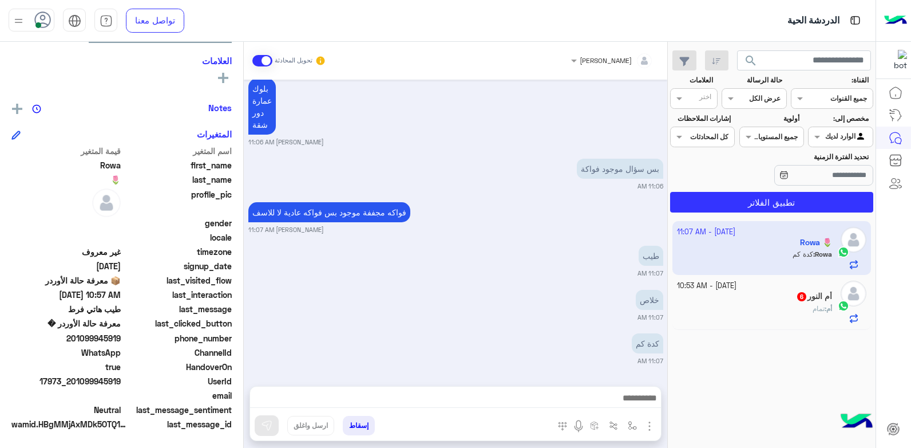
click at [541, 269] on small "11:07 AM" at bounding box center [455, 273] width 415 height 9
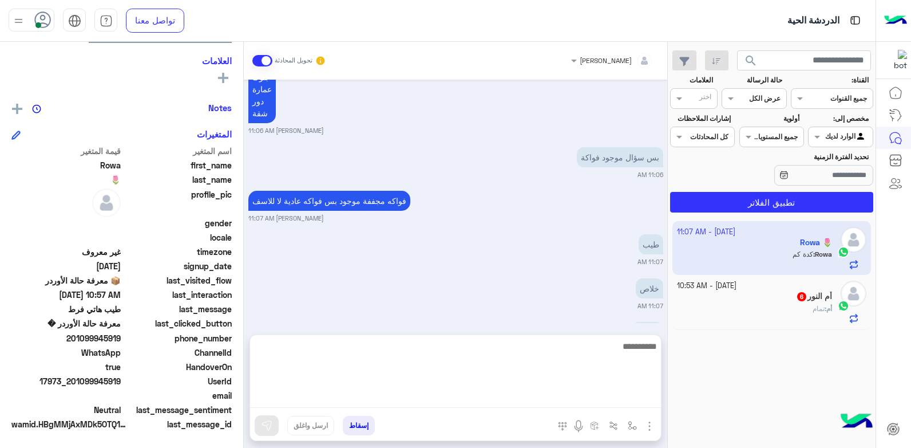
click at [598, 393] on textarea at bounding box center [455, 373] width 411 height 69
type textarea "**********"
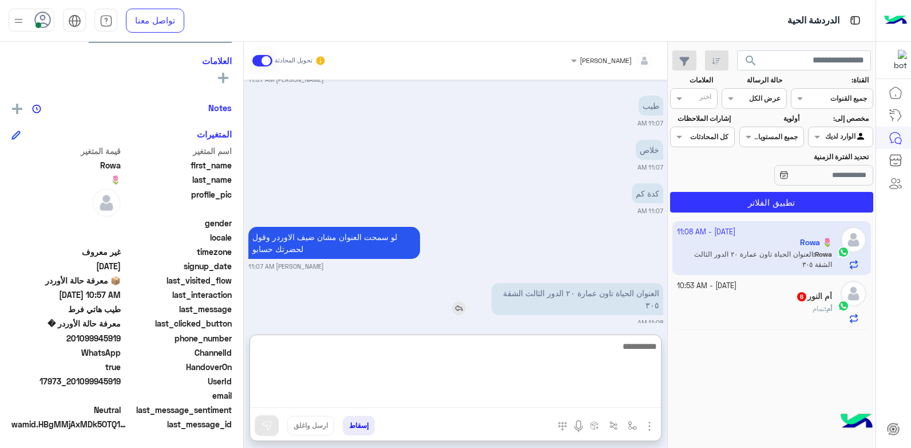
scroll to position [1459, 0]
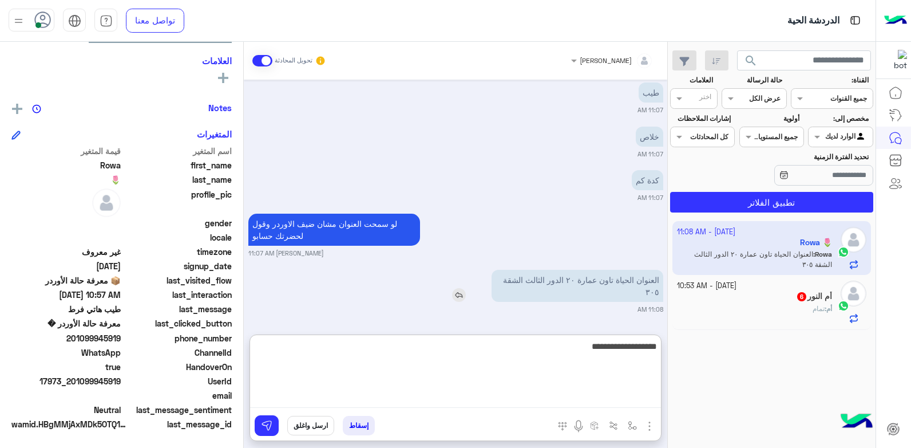
type textarea "**********"
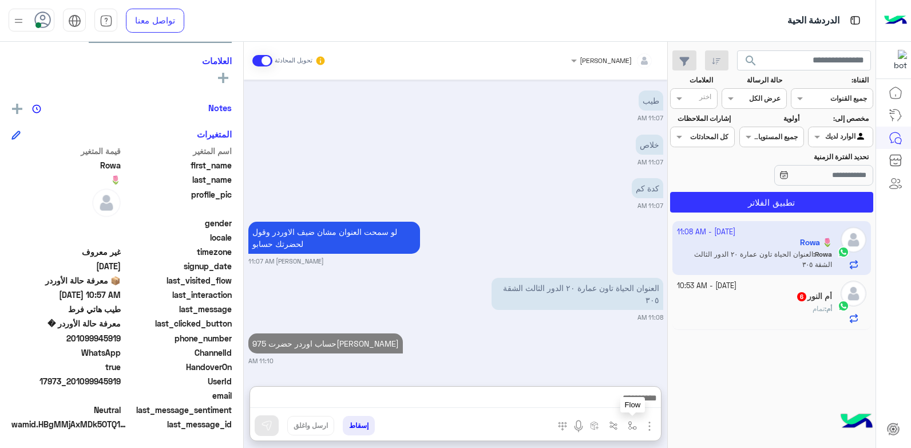
click at [629, 427] on img "button" at bounding box center [632, 425] width 9 height 9
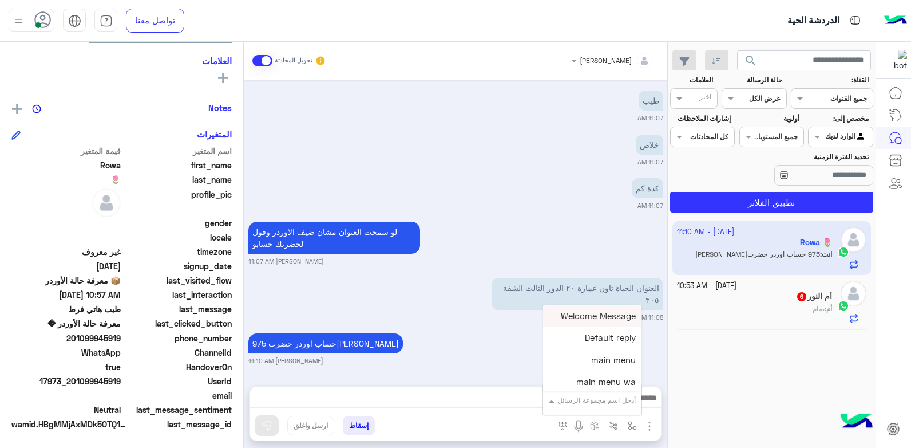
click at [613, 403] on div "أدخل اسم مجموعة الرسائل" at bounding box center [600, 400] width 84 height 10
type input "**"
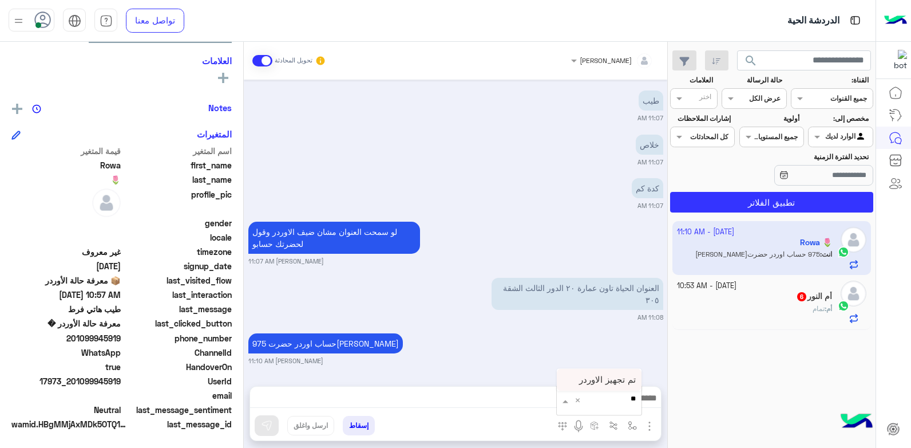
click at [600, 376] on div "تم تجهيز الاوردر" at bounding box center [599, 380] width 85 height 22
type textarea "**********"
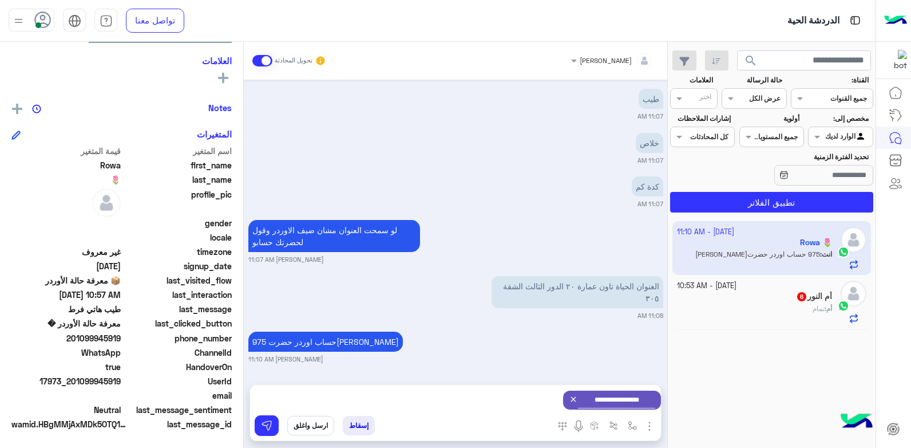
scroll to position [1460, 0]
click at [518, 400] on div "**********" at bounding box center [455, 400] width 411 height 30
click at [585, 406] on textarea "**********" at bounding box center [616, 421] width 77 height 55
click at [586, 402] on textarea "**********" at bounding box center [616, 421] width 77 height 55
drag, startPoint x: 516, startPoint y: 400, endPoint x: 532, endPoint y: 395, distance: 16.7
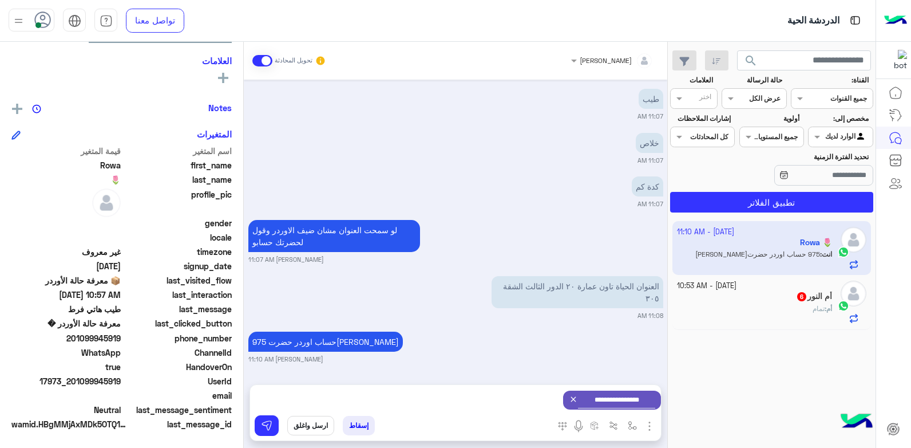
click at [518, 400] on div "**********" at bounding box center [455, 400] width 411 height 30
click at [532, 395] on div "**********" at bounding box center [455, 400] width 411 height 30
click at [264, 422] on img at bounding box center [266, 425] width 11 height 11
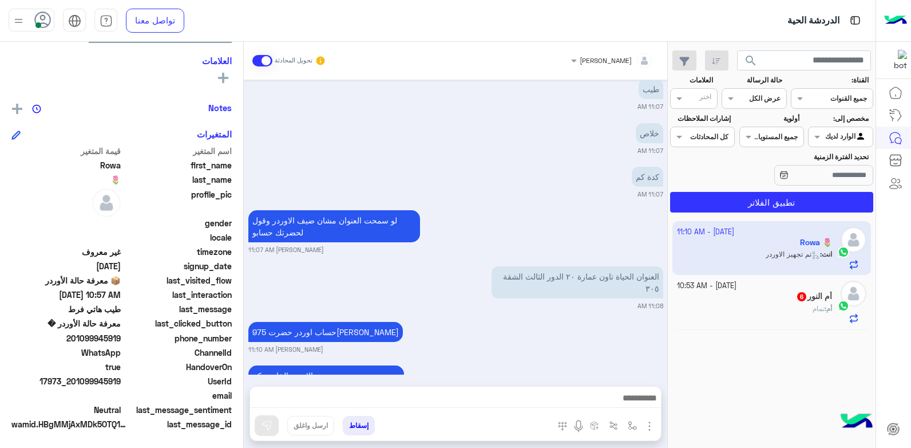
scroll to position [1526, 0]
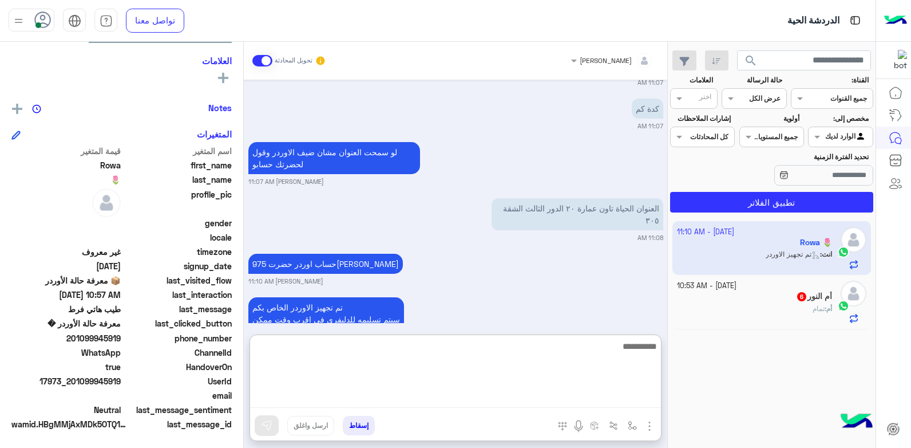
click at [544, 392] on textarea at bounding box center [455, 373] width 411 height 69
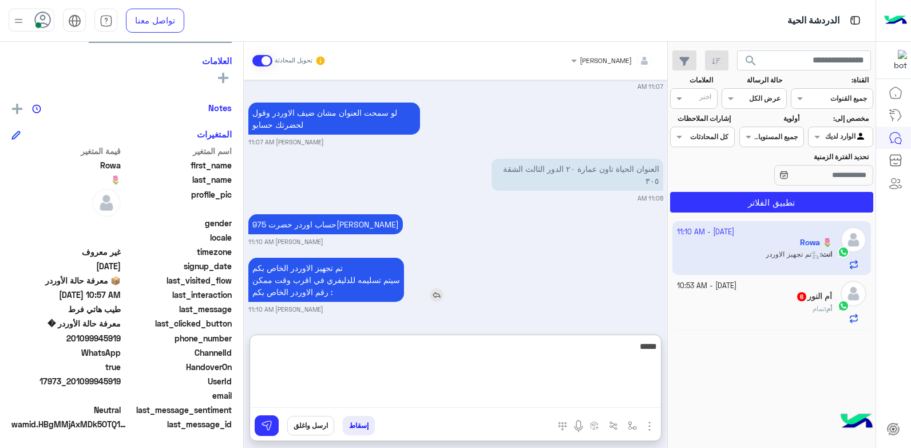
type textarea "*****"
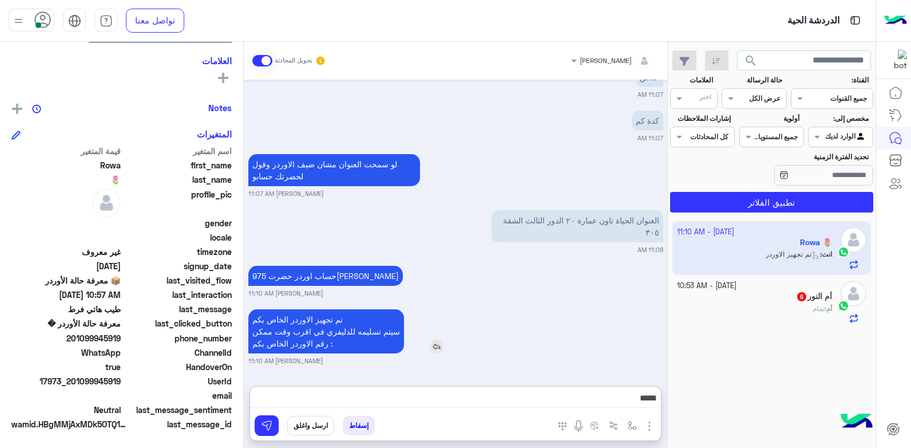
click at [436, 309] on div "تم تجهيز الاوردر الخاص بكم سيتم تسليمه للدليفري في اقرب وقت ممكن رقم الاوردر ال…" at bounding box center [358, 331] width 221 height 44
click at [437, 345] on img at bounding box center [437, 346] width 14 height 14
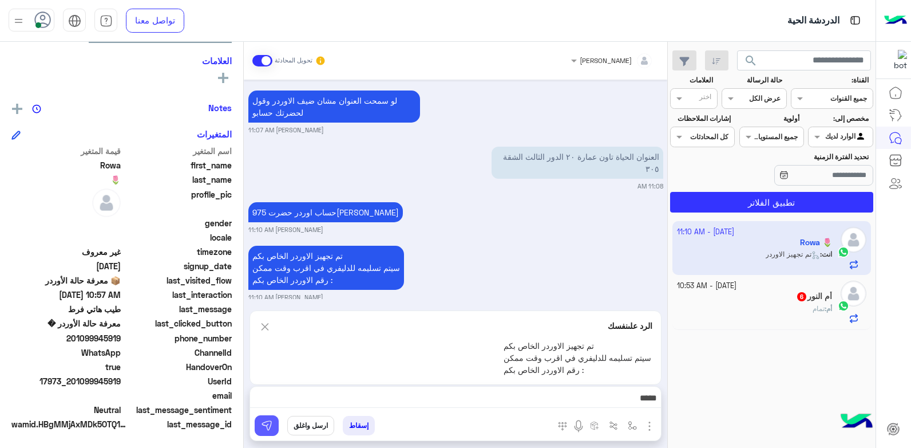
click at [263, 421] on img at bounding box center [266, 425] width 11 height 11
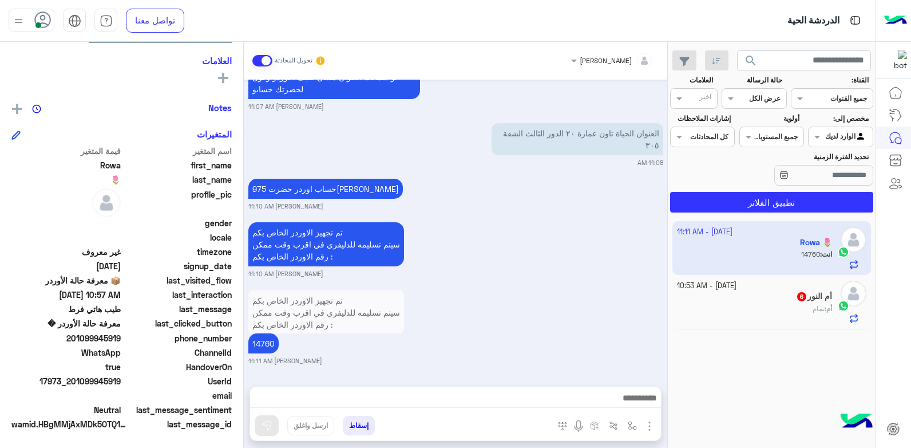
click at [357, 427] on button "إسقاط" at bounding box center [359, 425] width 32 height 19
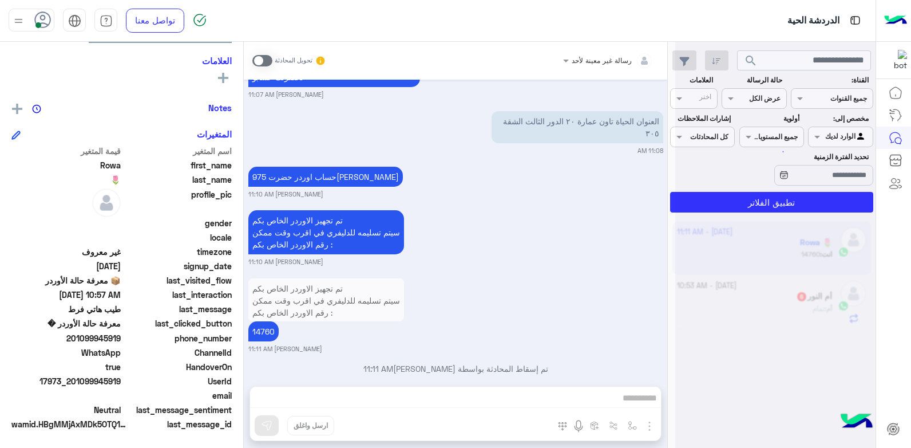
scroll to position [1643, 0]
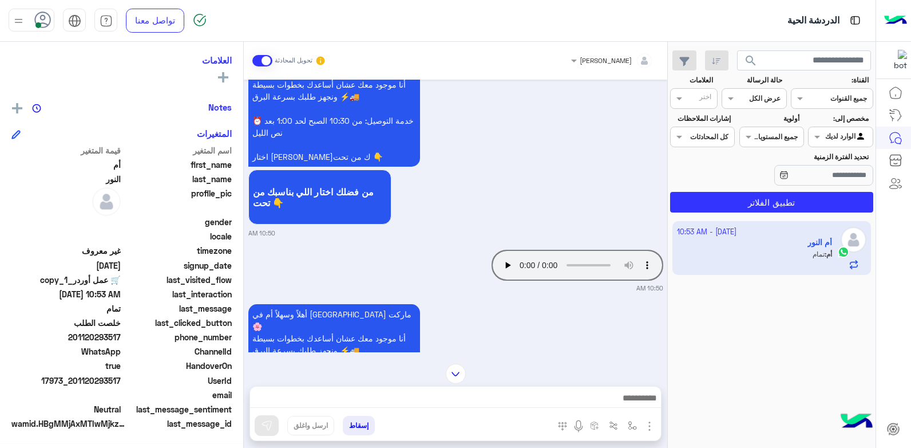
scroll to position [115, 0]
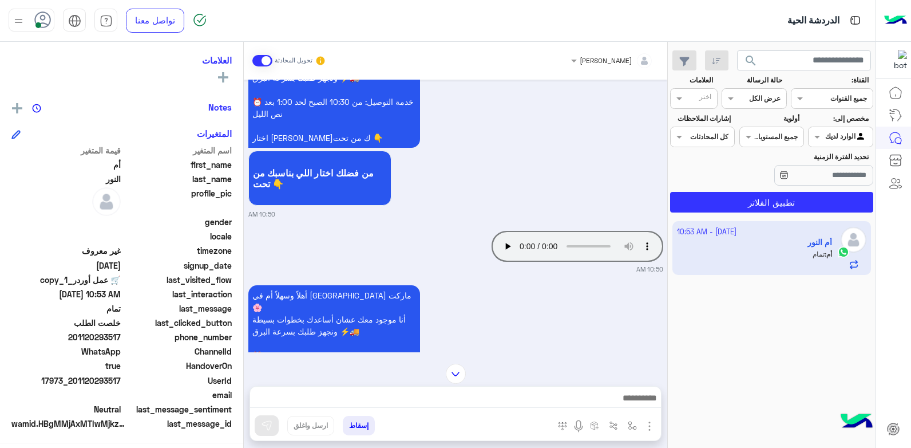
click at [517, 326] on div "أهلاً وسهلاً أم في فلوريا ماركت 🌸 أنا موجود معك عشان أساعدك بخطوات بسيطة ونجهز …" at bounding box center [455, 377] width 415 height 190
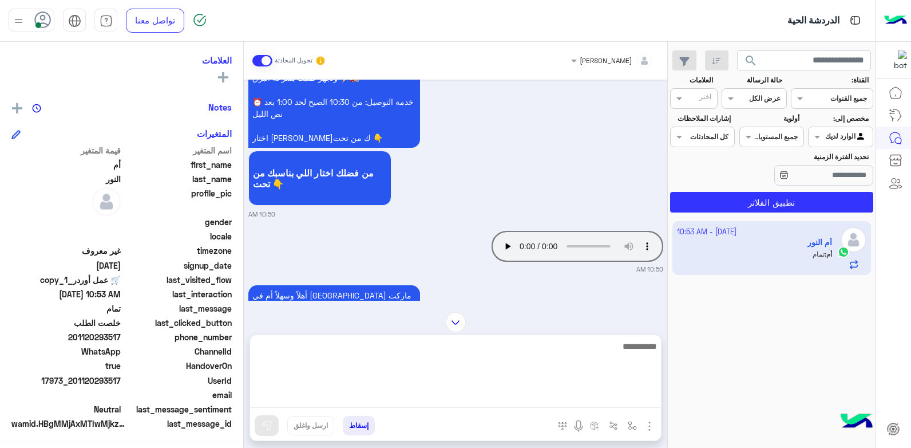
click at [578, 398] on textarea at bounding box center [455, 373] width 411 height 69
type textarea "**********"
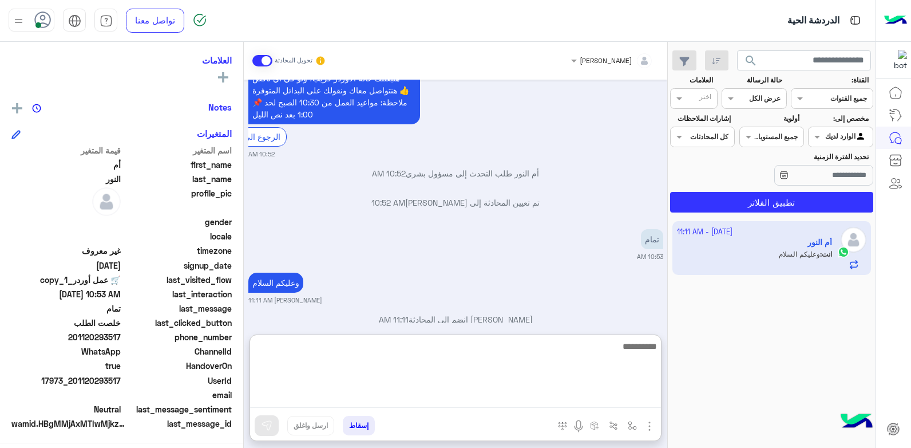
scroll to position [217, 0]
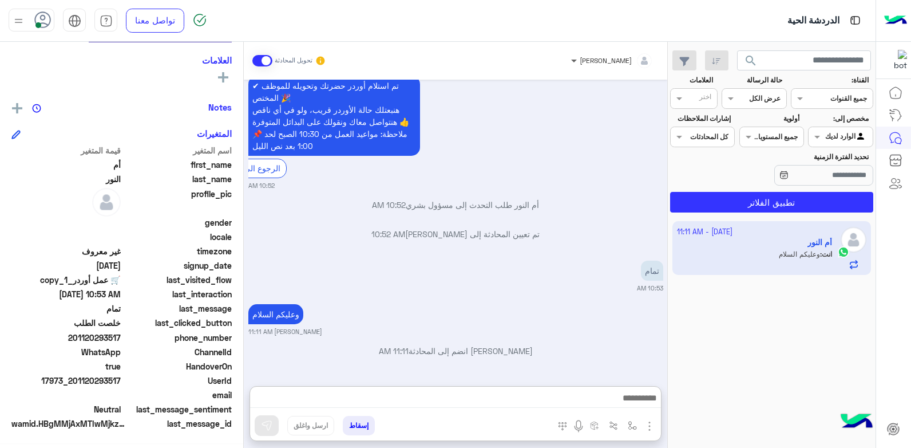
click at [580, 60] on span at bounding box center [573, 60] width 14 height 12
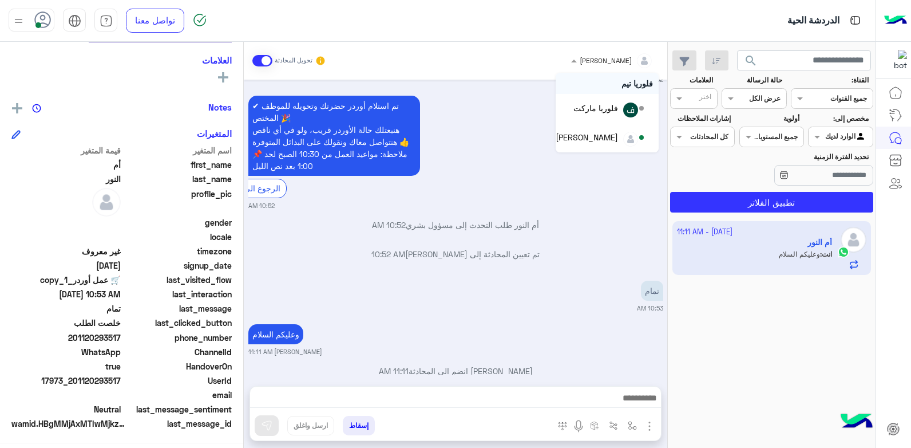
click at [580, 62] on span at bounding box center [573, 60] width 14 height 12
click at [737, 320] on div "1 October - 11:11 AM أم النور انت : وعليكم السلام" at bounding box center [772, 334] width 208 height 235
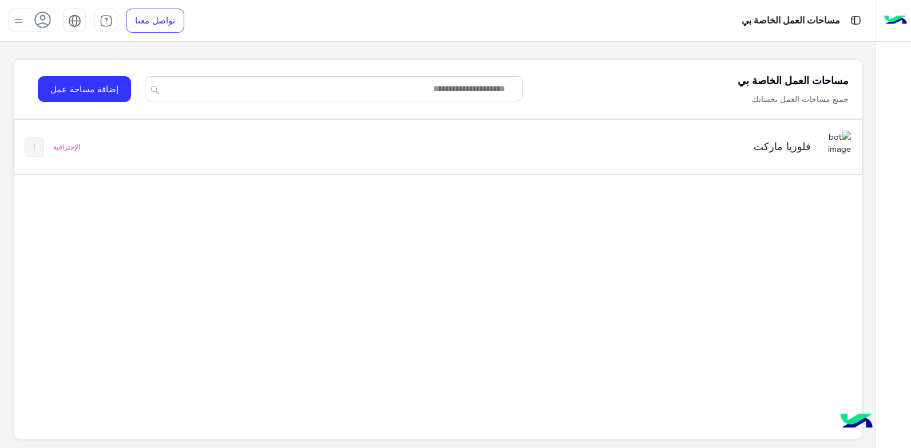
click at [502, 163] on div "فلوريا ماركت" at bounding box center [604, 147] width 496 height 33
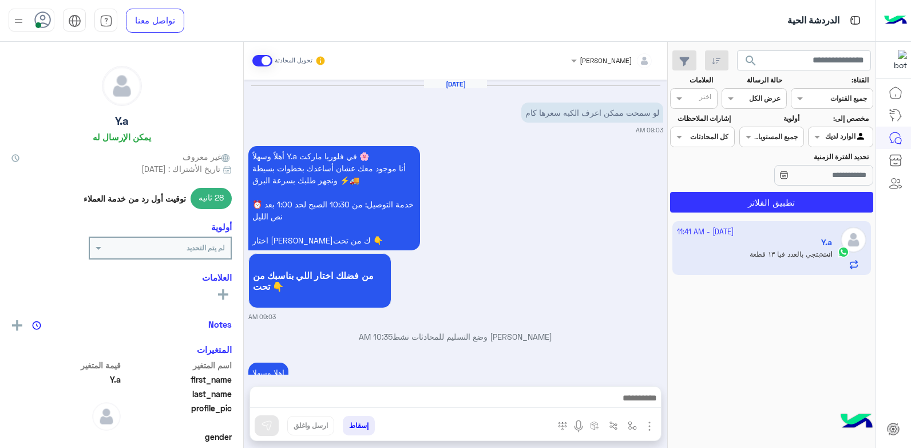
scroll to position [556, 0]
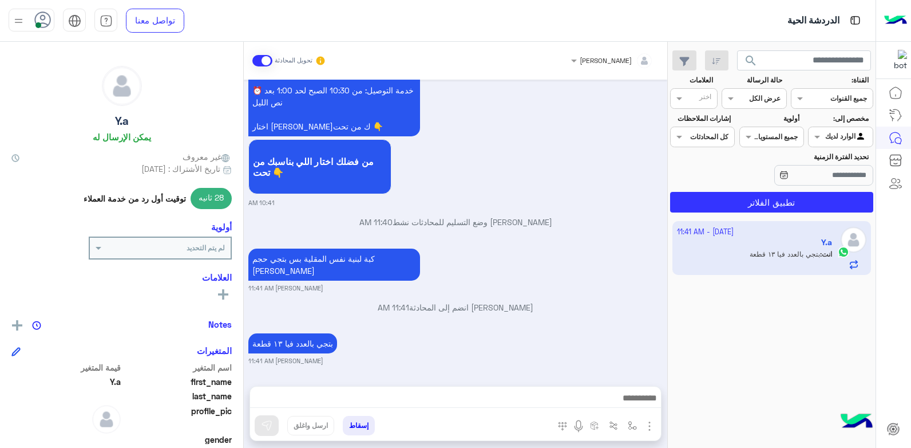
click at [789, 338] on div "1 October - 11:41 AM Y.a انت : بتجي بالعدد فيا ١٣ قطعة" at bounding box center [772, 334] width 208 height 235
click at [815, 139] on span at bounding box center [816, 137] width 14 height 12
click at [823, 164] on div "غير معينة" at bounding box center [840, 160] width 65 height 22
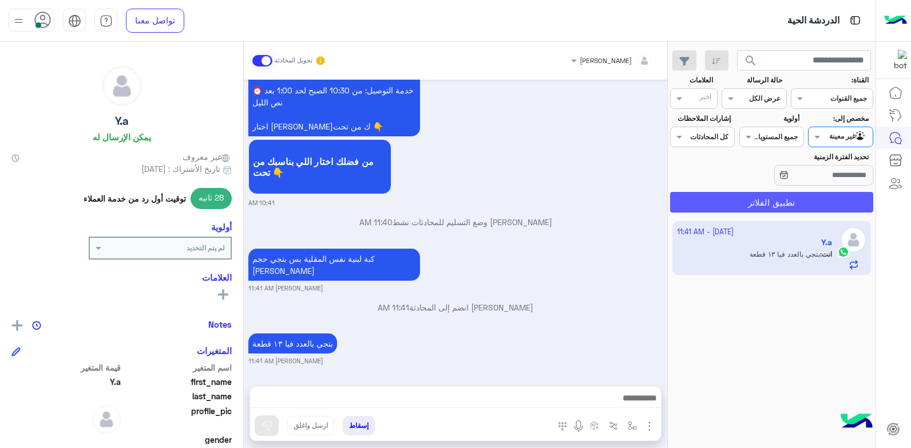
click at [749, 204] on button "تطبيق الفلاتر" at bounding box center [771, 202] width 203 height 21
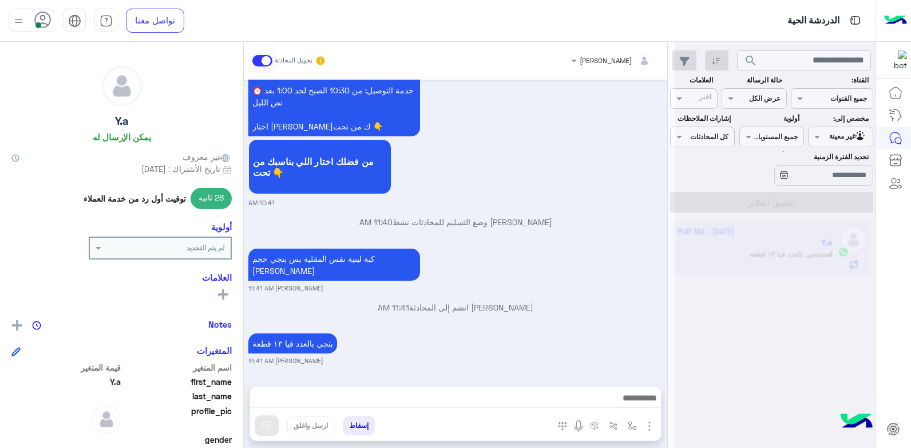
scroll to position [0, 0]
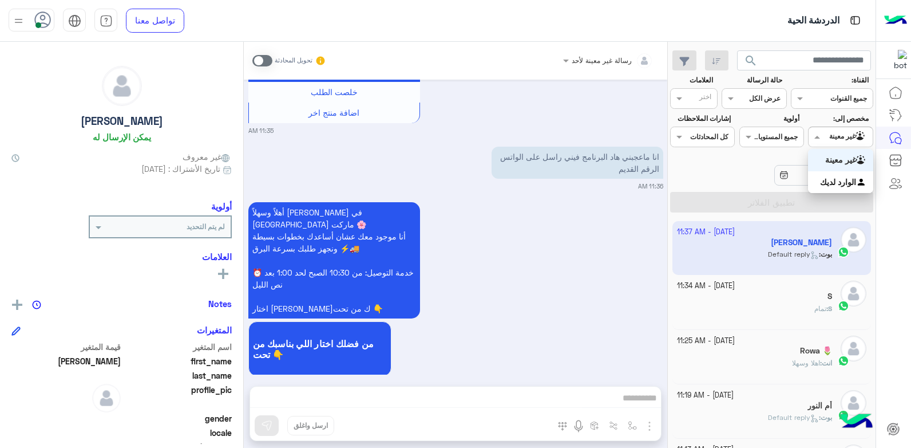
click at [817, 137] on span at bounding box center [816, 137] width 14 height 12
click at [819, 136] on span at bounding box center [816, 137] width 14 height 12
click at [728, 99] on span at bounding box center [730, 98] width 14 height 12
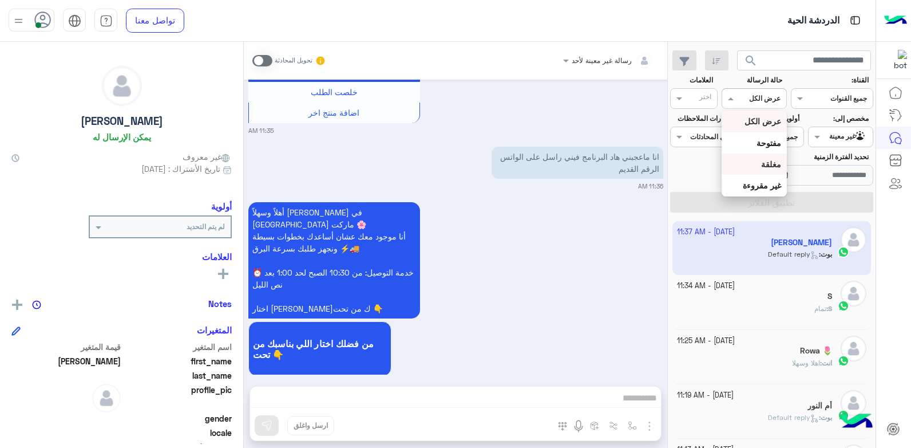
click at [744, 164] on div "مغلقة" at bounding box center [754, 163] width 65 height 21
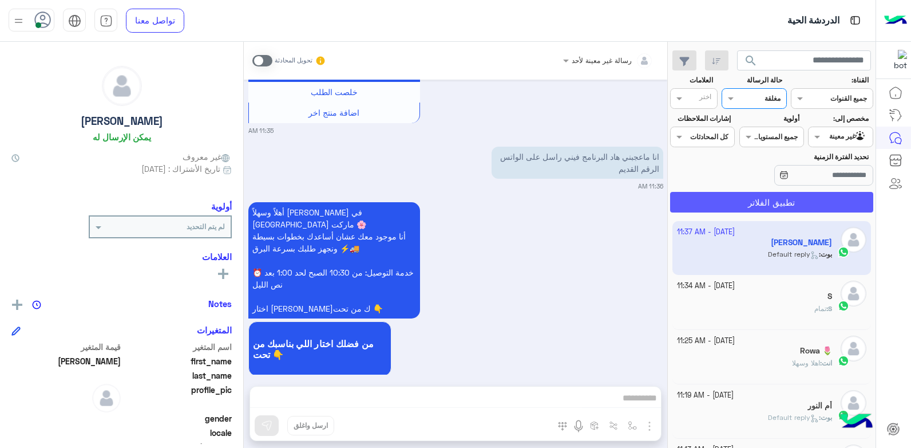
click at [701, 205] on button "تطبيق الفلاتر" at bounding box center [771, 202] width 203 height 21
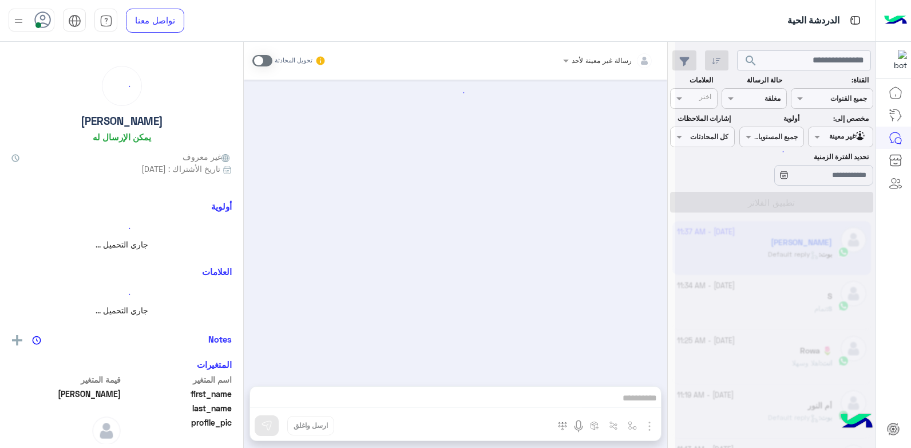
scroll to position [571, 0]
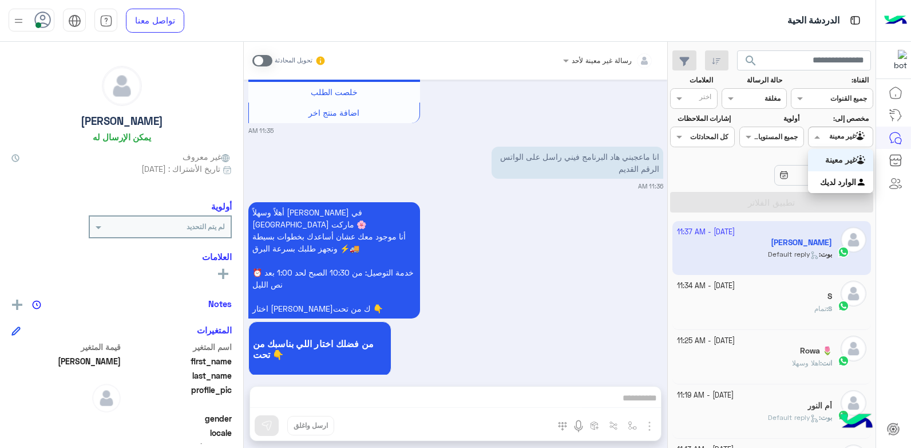
click at [819, 139] on span at bounding box center [816, 137] width 14 height 12
click at [820, 180] on b "الوارد لديك" at bounding box center [838, 182] width 36 height 10
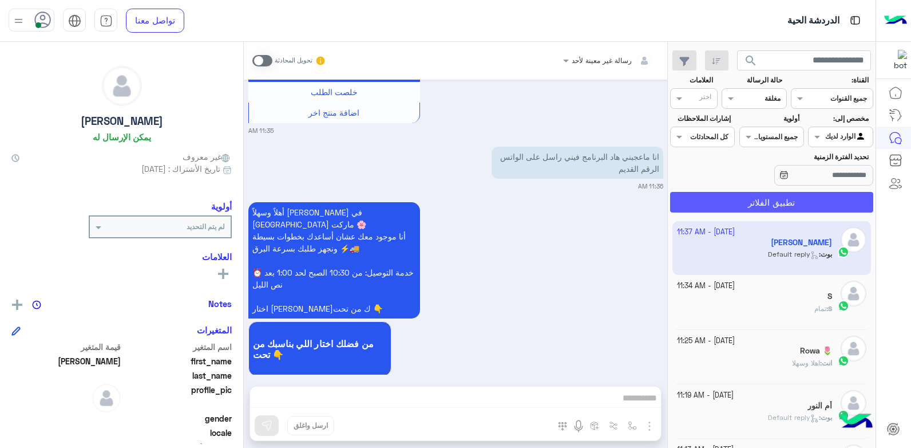
click at [761, 198] on button "تطبيق الفلاتر" at bounding box center [771, 202] width 203 height 21
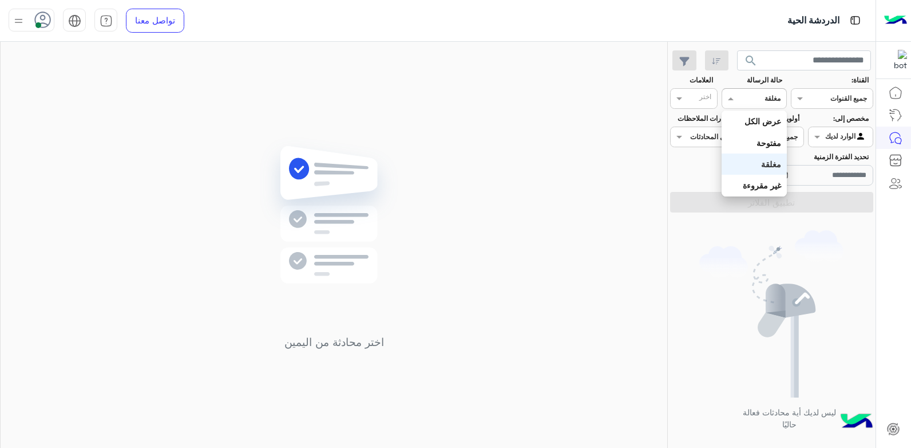
click at [731, 98] on span at bounding box center [730, 98] width 14 height 12
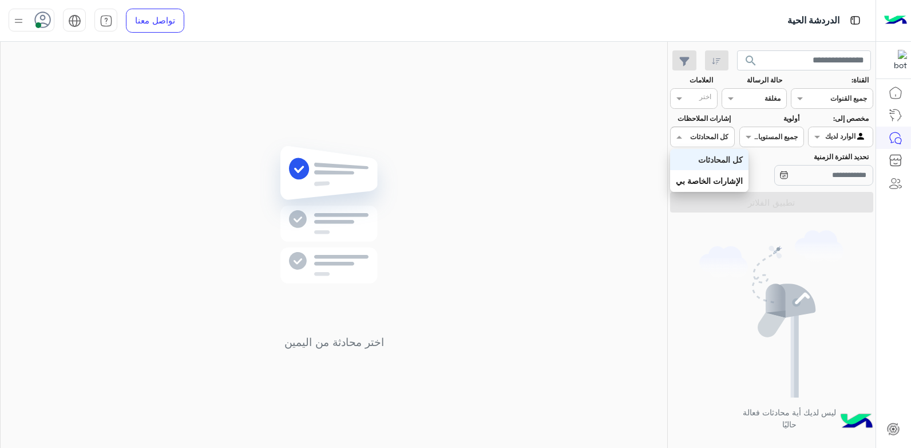
click at [682, 135] on span at bounding box center [678, 137] width 14 height 12
click at [745, 137] on span at bounding box center [747, 137] width 14 height 12
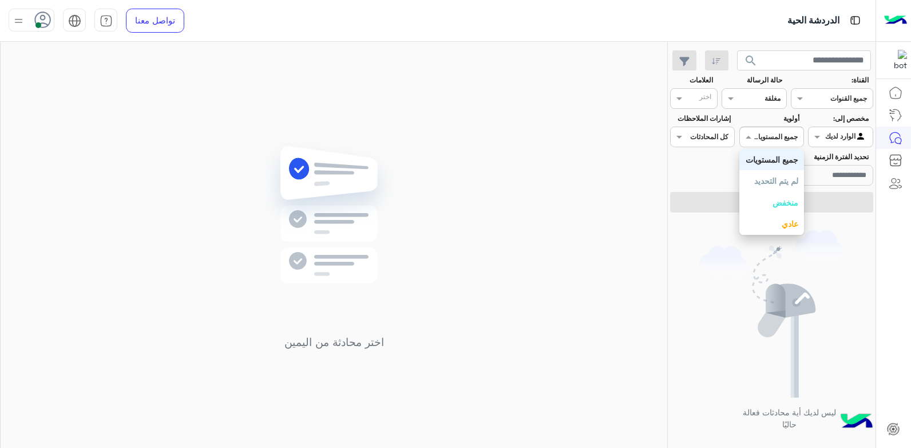
click at [745, 137] on span at bounding box center [747, 137] width 14 height 12
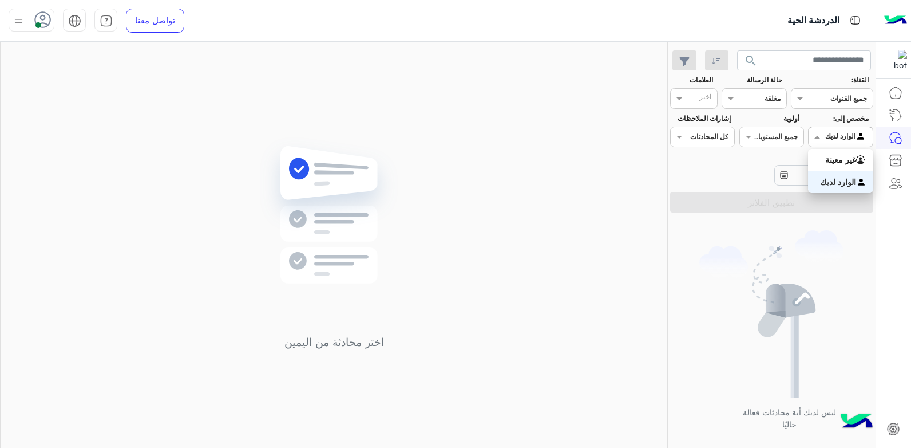
click at [815, 136] on span at bounding box center [816, 137] width 14 height 12
click at [822, 165] on div "غير معينة" at bounding box center [840, 160] width 65 height 22
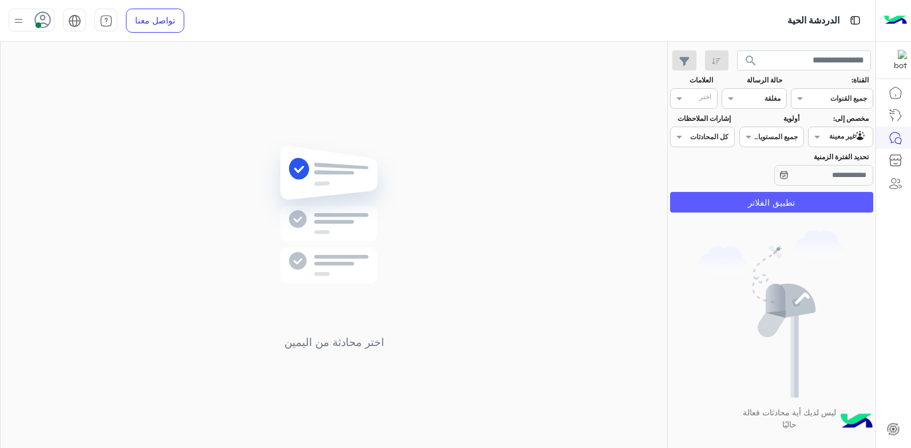
click at [786, 198] on button "تطبيق الفلاتر" at bounding box center [771, 202] width 203 height 21
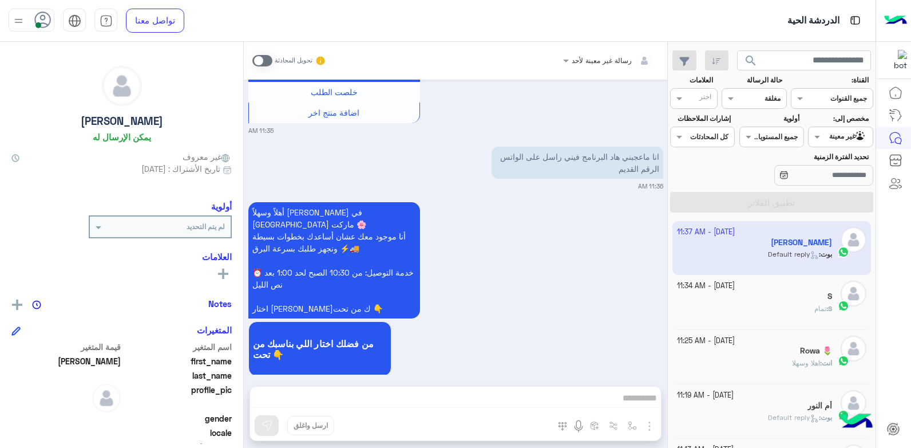
scroll to position [57, 0]
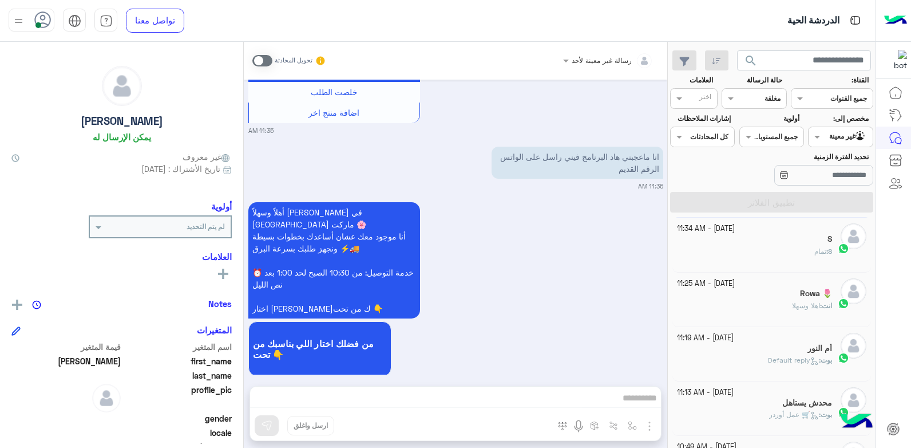
click at [769, 294] on div "Rowa 🌷" at bounding box center [755, 295] width 156 height 12
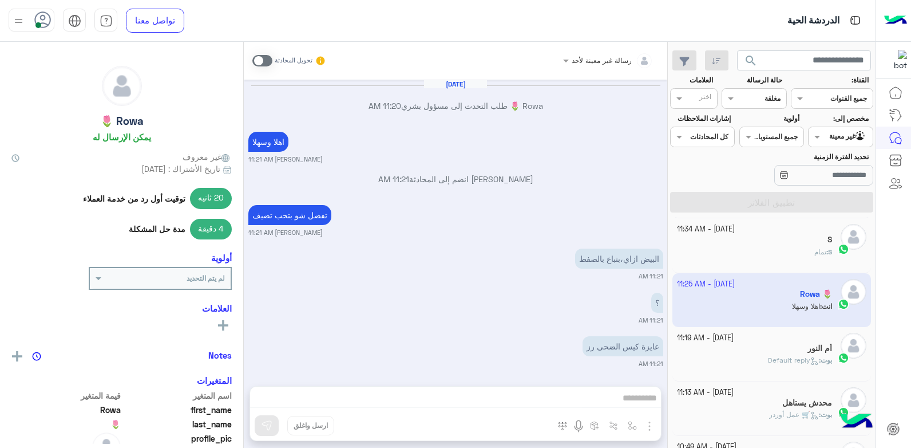
scroll to position [589, 0]
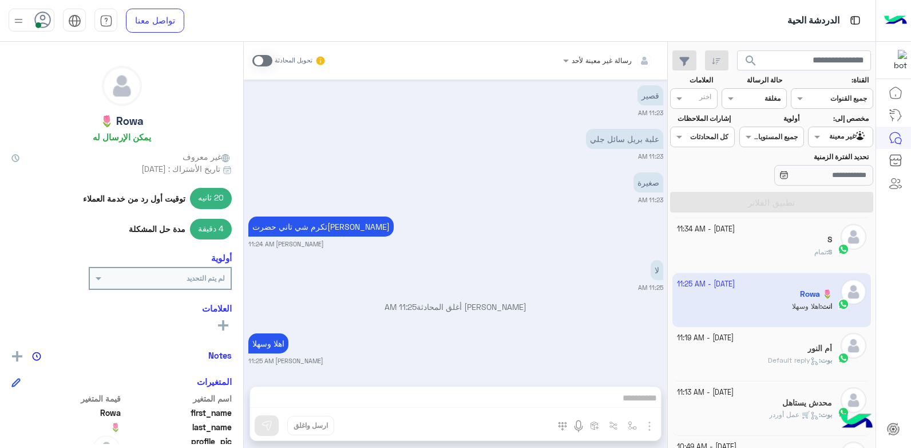
click at [724, 341] on small "1 October - 11:19 AM" at bounding box center [705, 338] width 57 height 11
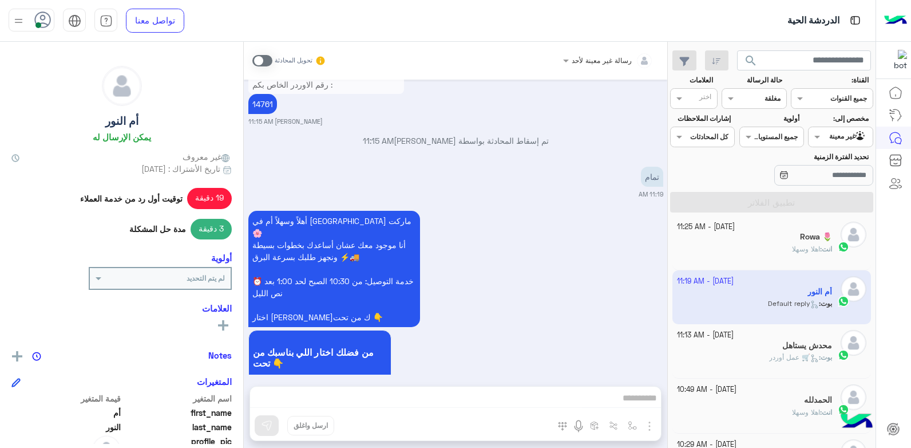
scroll to position [229, 0]
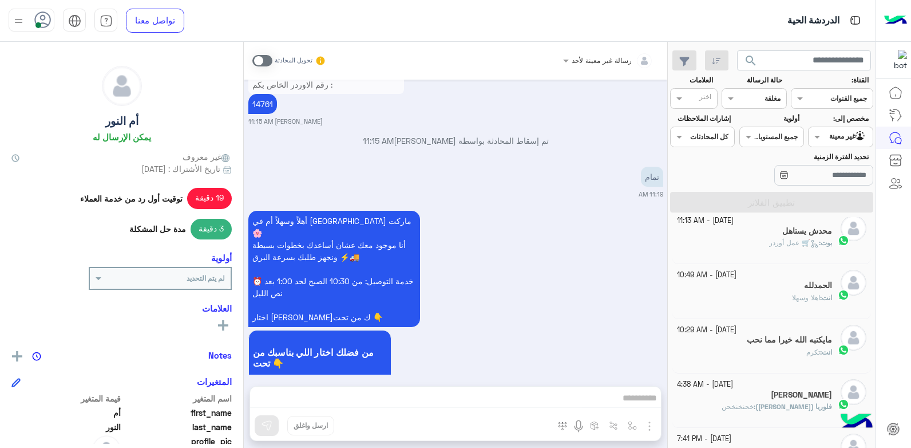
click at [754, 301] on div "انت : اهلا وسهلا" at bounding box center [755, 303] width 156 height 20
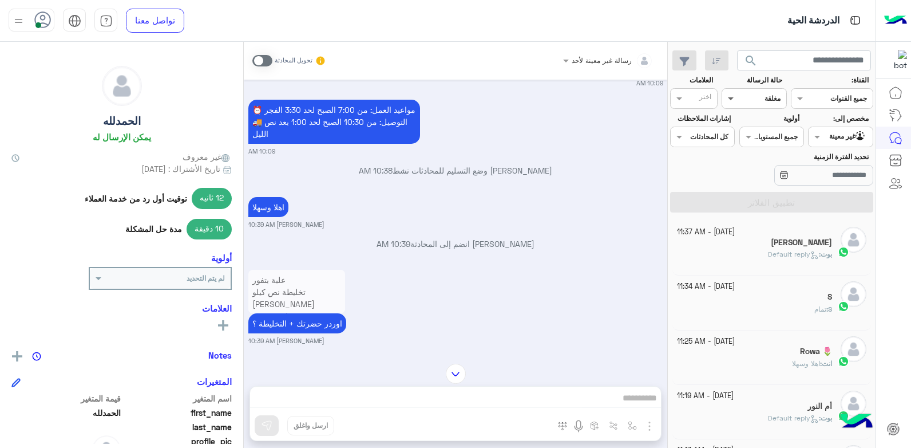
click at [724, 99] on span at bounding box center [730, 98] width 14 height 12
click at [765, 124] on b "عرض الكل" at bounding box center [763, 121] width 37 height 10
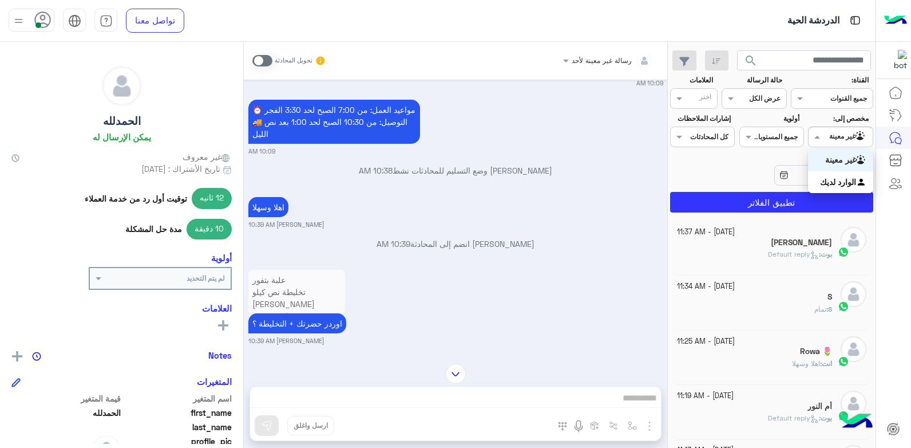
click at [814, 136] on span at bounding box center [816, 137] width 14 height 12
click at [827, 177] on b "الوارد لديك" at bounding box center [838, 182] width 36 height 10
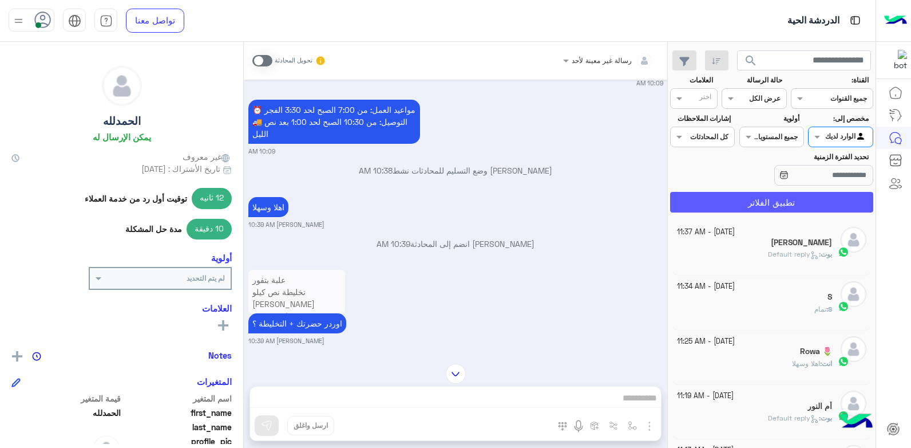
click at [782, 196] on button "تطبيق الفلاتر" at bounding box center [771, 202] width 203 height 21
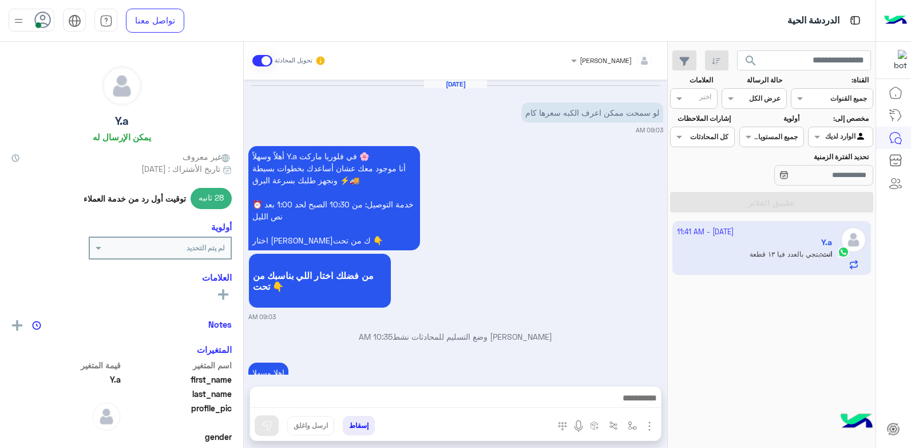
scroll to position [556, 0]
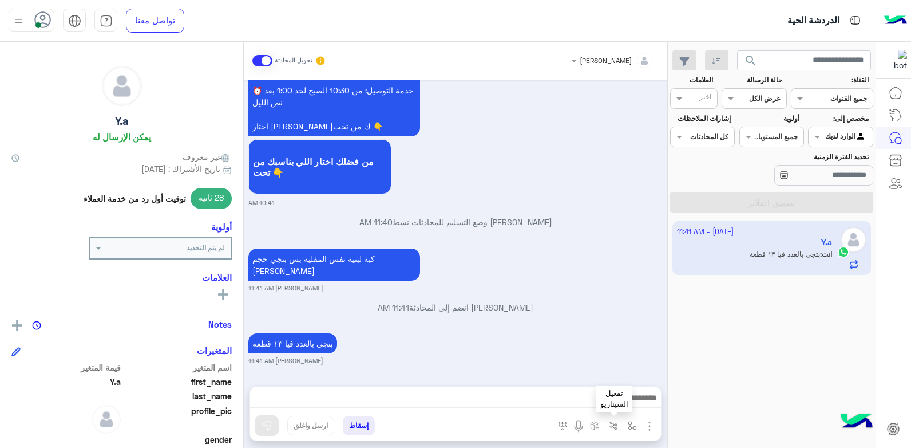
click at [617, 426] on img "button" at bounding box center [613, 425] width 9 height 9
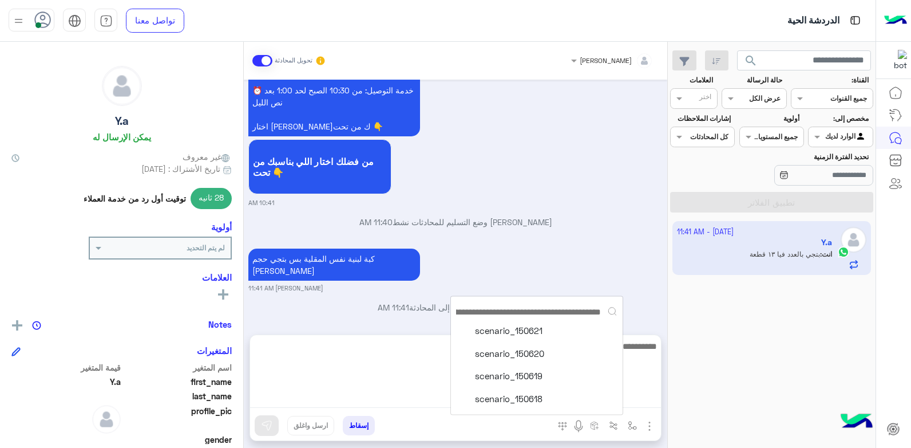
click at [433, 399] on textarea at bounding box center [455, 373] width 411 height 69
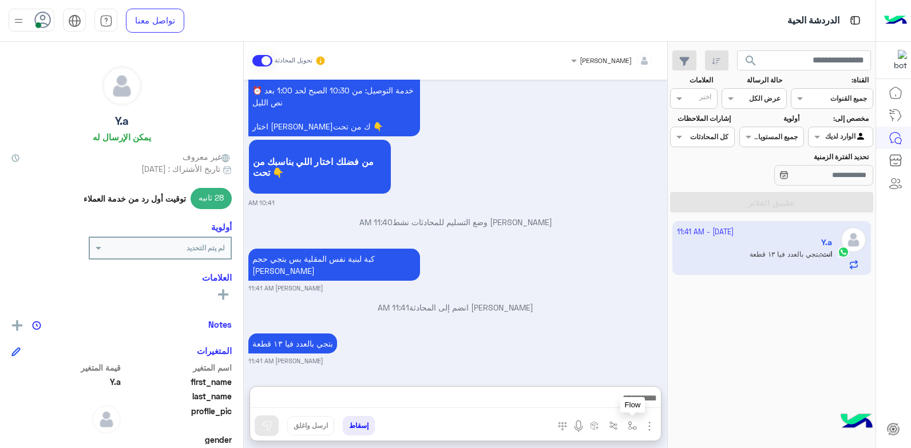
click at [630, 428] on img "button" at bounding box center [632, 425] width 9 height 9
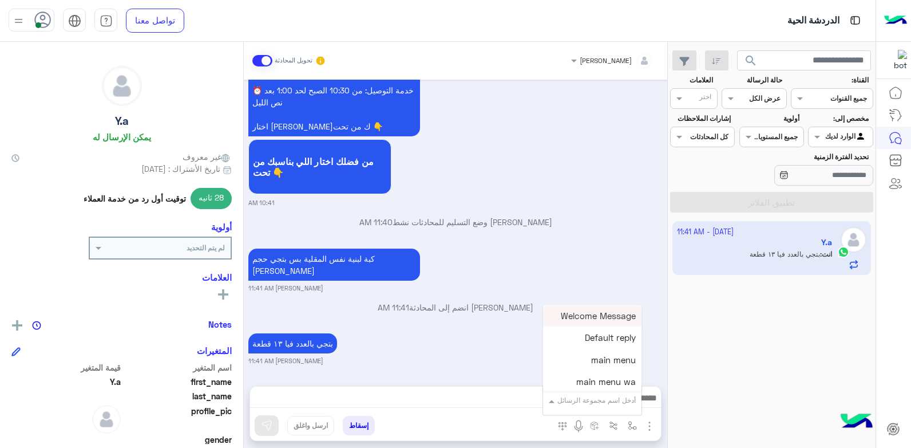
click at [550, 402] on span at bounding box center [550, 400] width 14 height 13
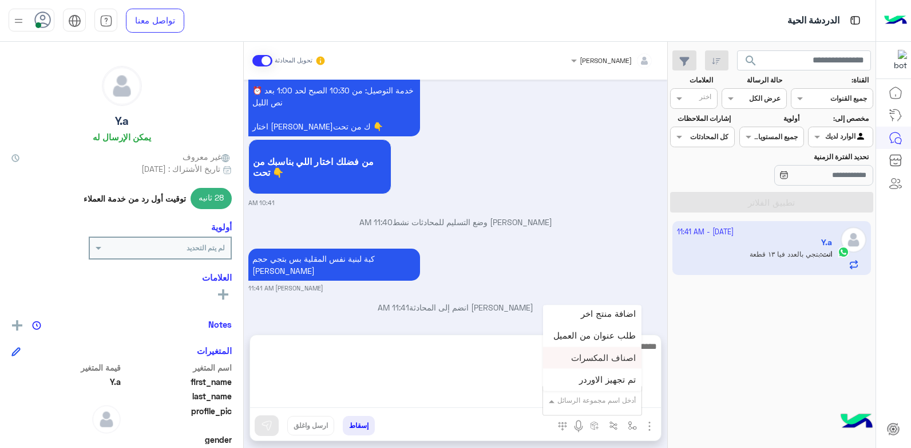
click at [491, 391] on textarea at bounding box center [455, 373] width 411 height 69
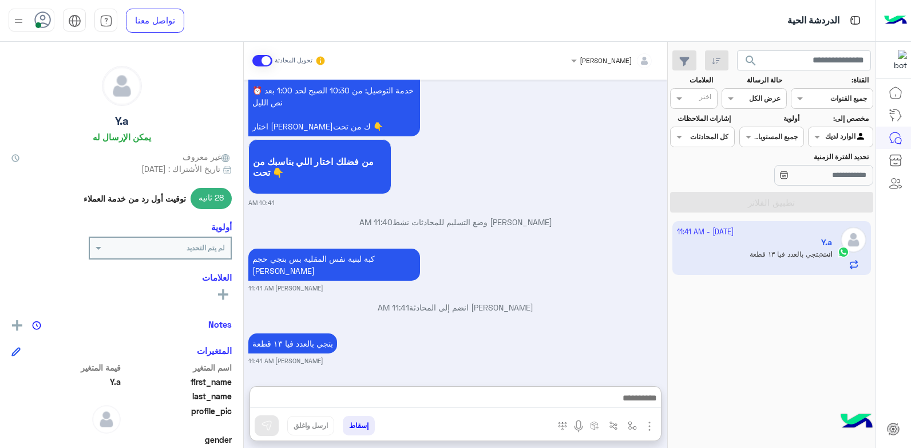
click at [358, 427] on button "إسقاط" at bounding box center [359, 425] width 32 height 19
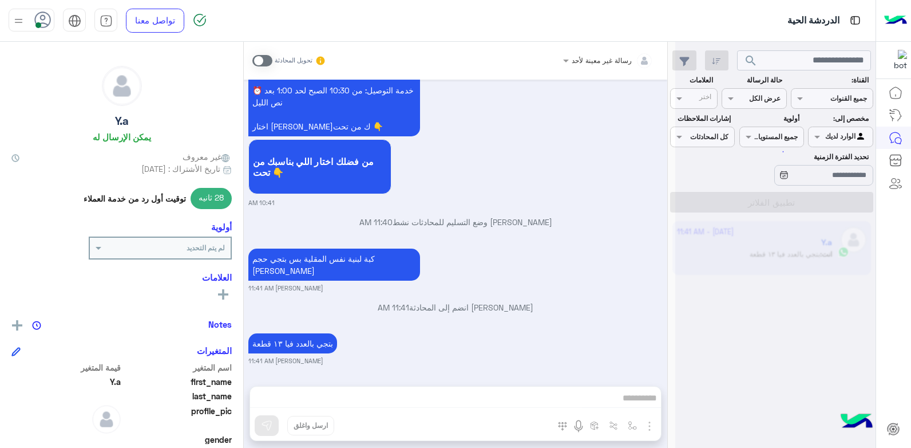
scroll to position [586, 0]
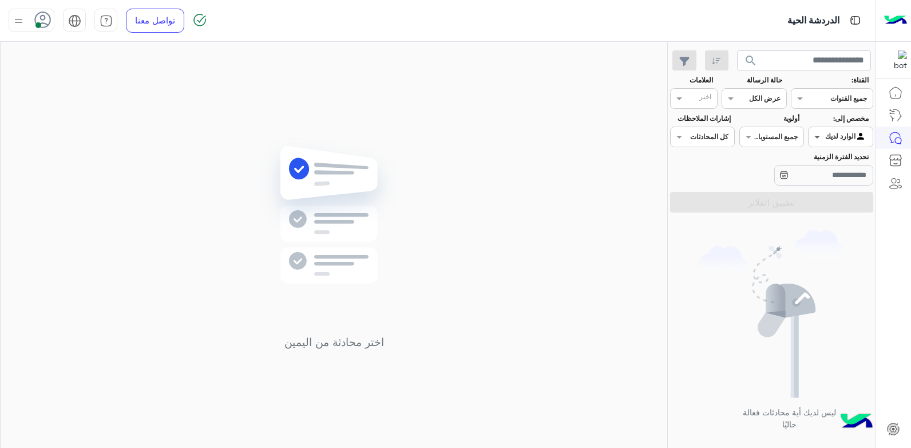
click at [816, 136] on span at bounding box center [816, 137] width 14 height 12
click at [826, 156] on b "غير معينة" at bounding box center [841, 160] width 31 height 10
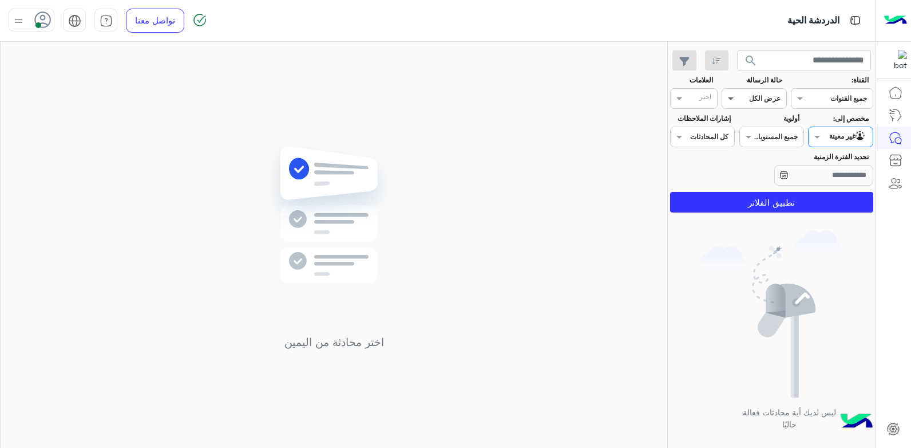
click at [733, 98] on span at bounding box center [730, 98] width 14 height 12
click at [740, 161] on div "مغلقة" at bounding box center [754, 163] width 65 height 21
click at [731, 98] on span at bounding box center [730, 98] width 14 height 12
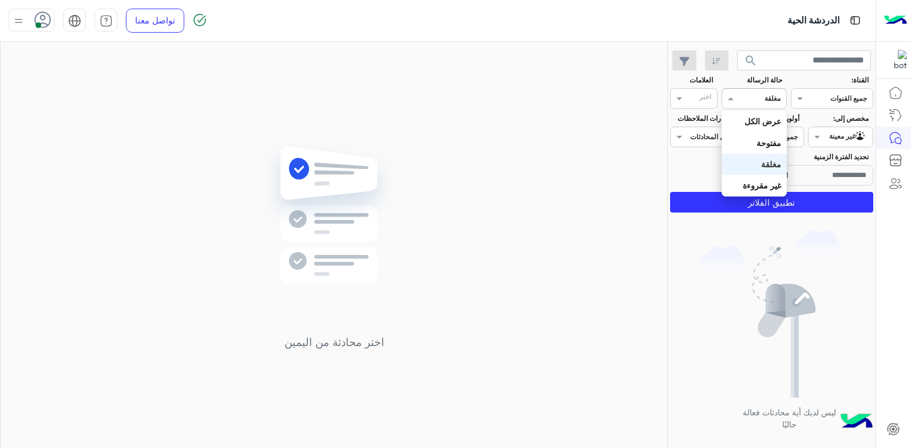
click at [736, 165] on div "مغلقة" at bounding box center [754, 163] width 65 height 21
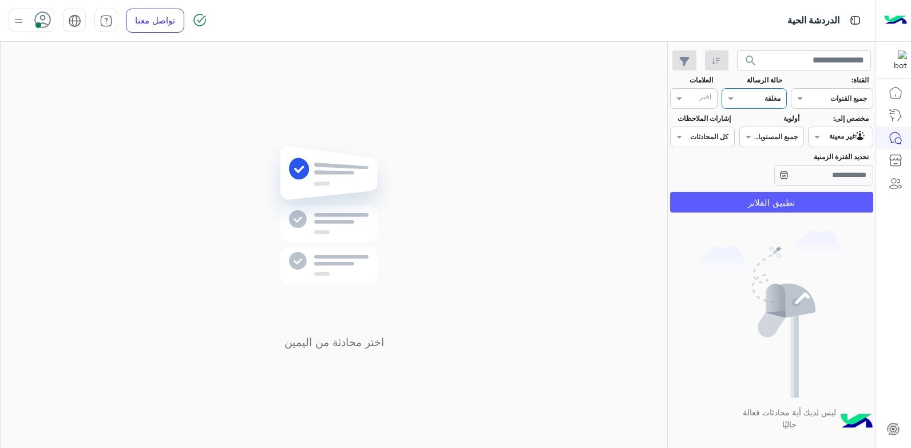
click at [739, 202] on button "تطبيق الفلاتر" at bounding box center [771, 202] width 203 height 21
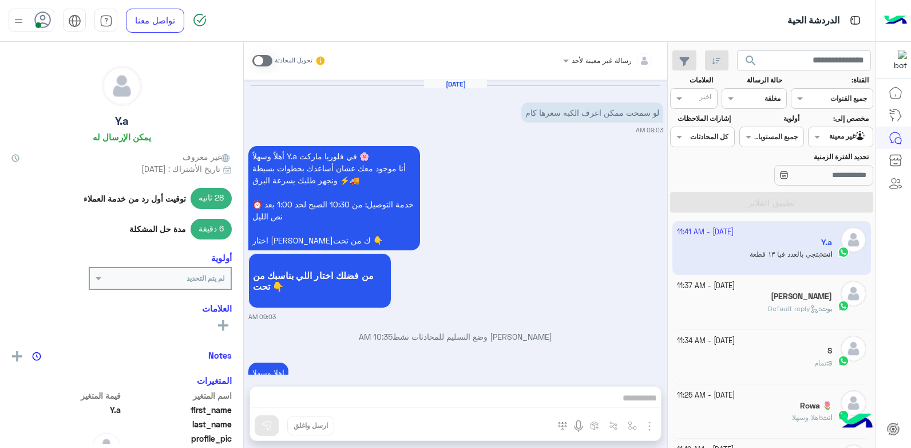
scroll to position [586, 0]
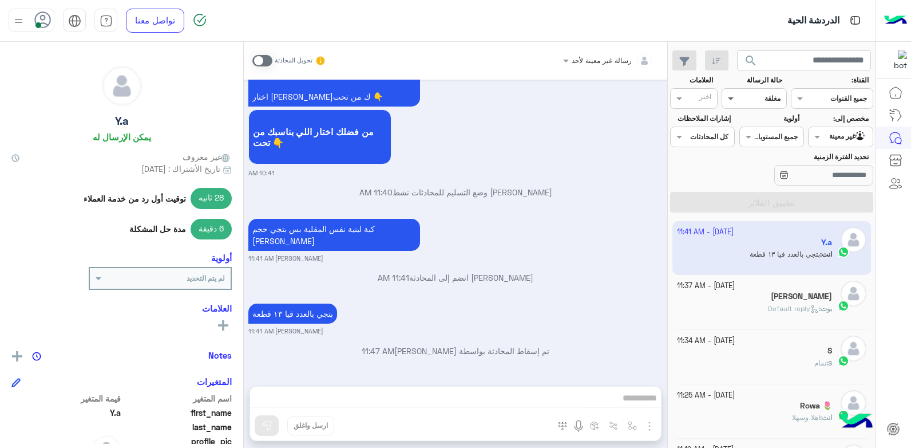
click at [733, 100] on span at bounding box center [730, 98] width 14 height 12
click at [753, 119] on b "عرض الكل" at bounding box center [763, 121] width 37 height 10
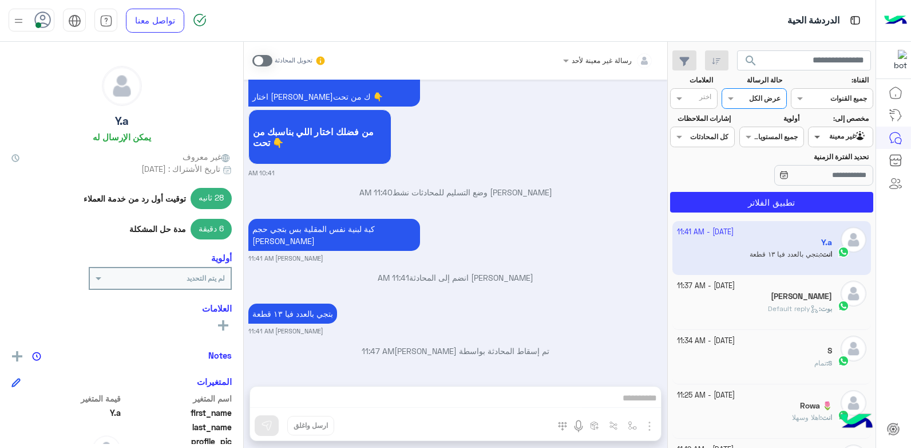
click at [815, 138] on span at bounding box center [816, 137] width 14 height 12
click at [823, 182] on b "الوارد لديك" at bounding box center [838, 182] width 36 height 10
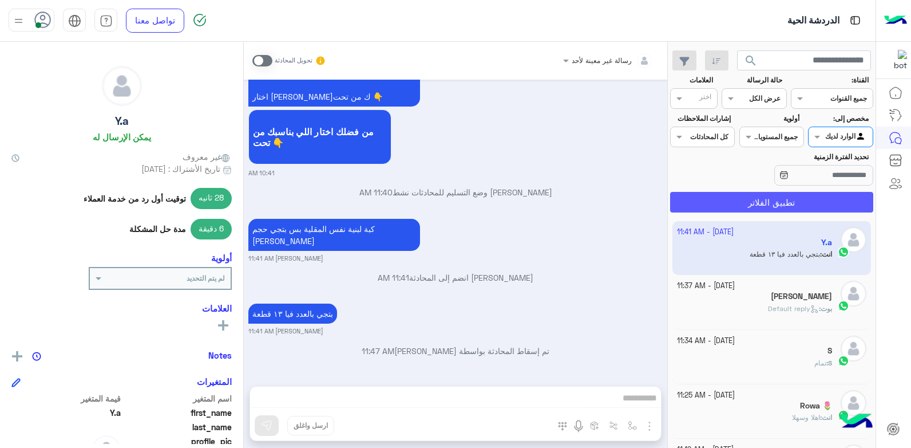
click at [779, 194] on button "تطبيق الفلاتر" at bounding box center [771, 202] width 203 height 21
